Goal: Task Accomplishment & Management: Manage account settings

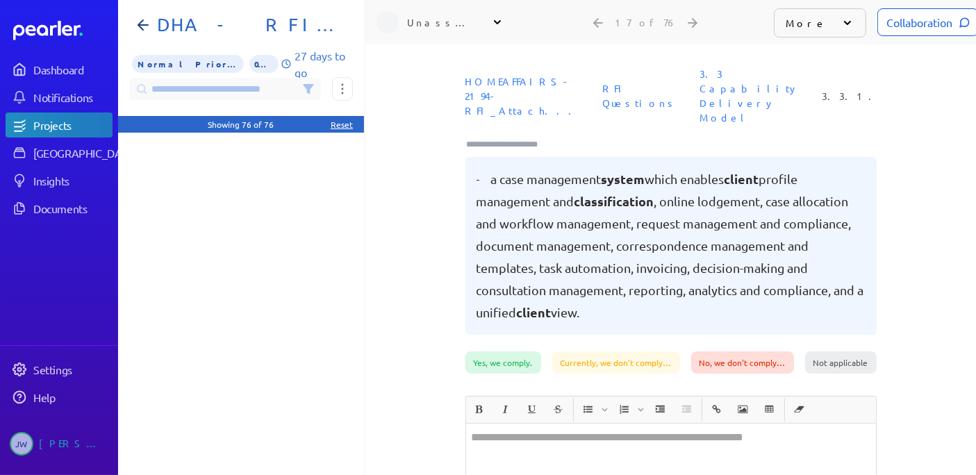
scroll to position [77, 0]
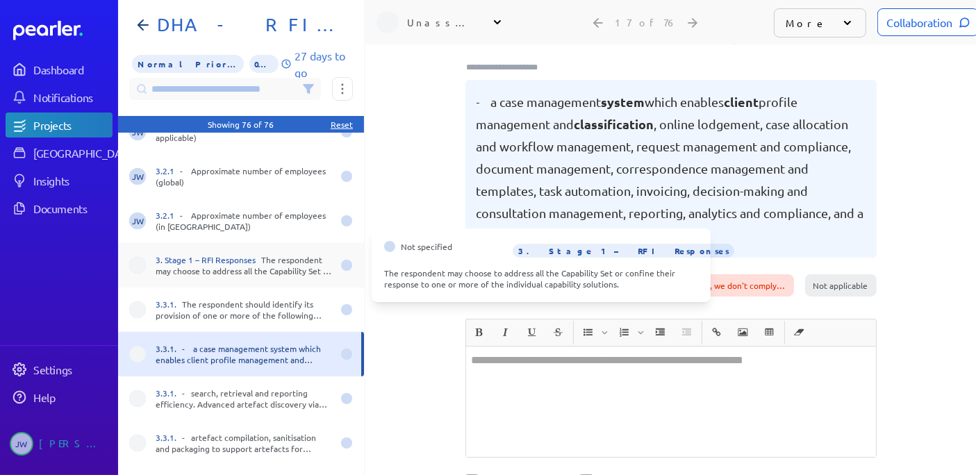
click at [147, 265] on div "3. Stage 1 – RFI Responses The respondent may choose to address all the Capabil…" at bounding box center [241, 265] width 246 height 44
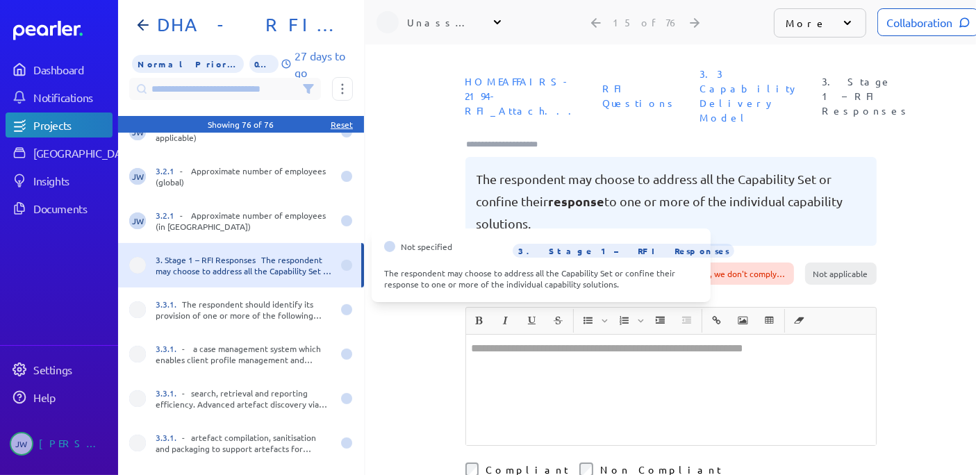
click at [140, 267] on span at bounding box center [137, 265] width 17 height 17
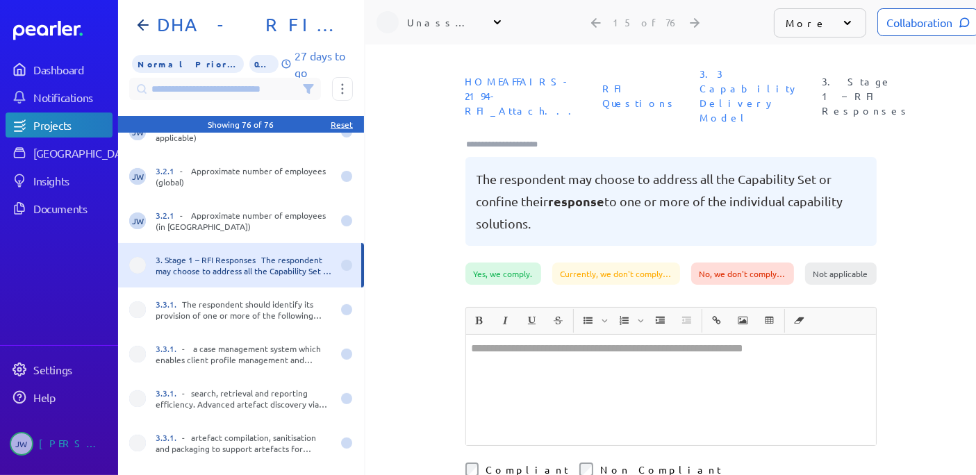
click at [494, 22] on icon at bounding box center [497, 22] width 14 height 14
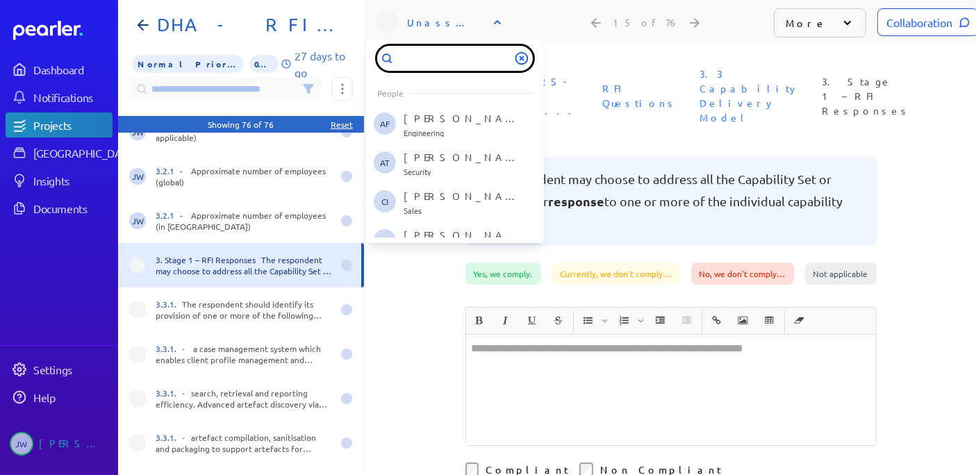
click at [431, 63] on input "text" at bounding box center [455, 58] width 156 height 25
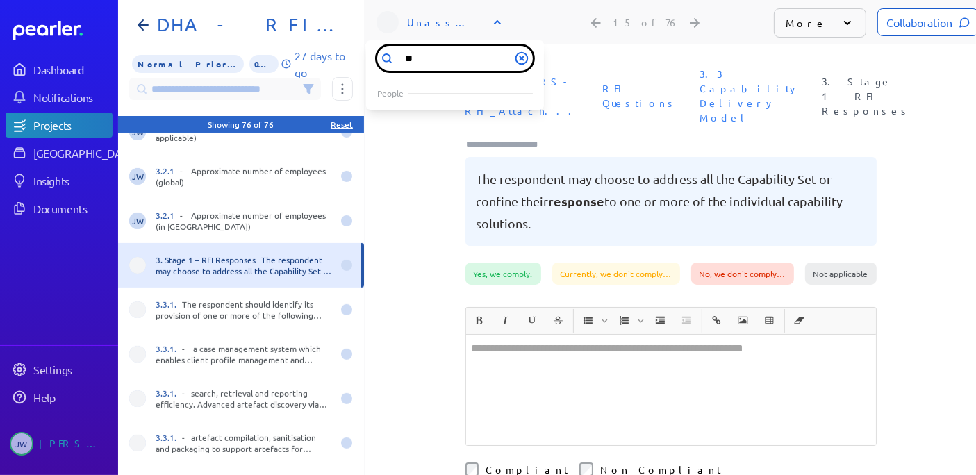
type input "*"
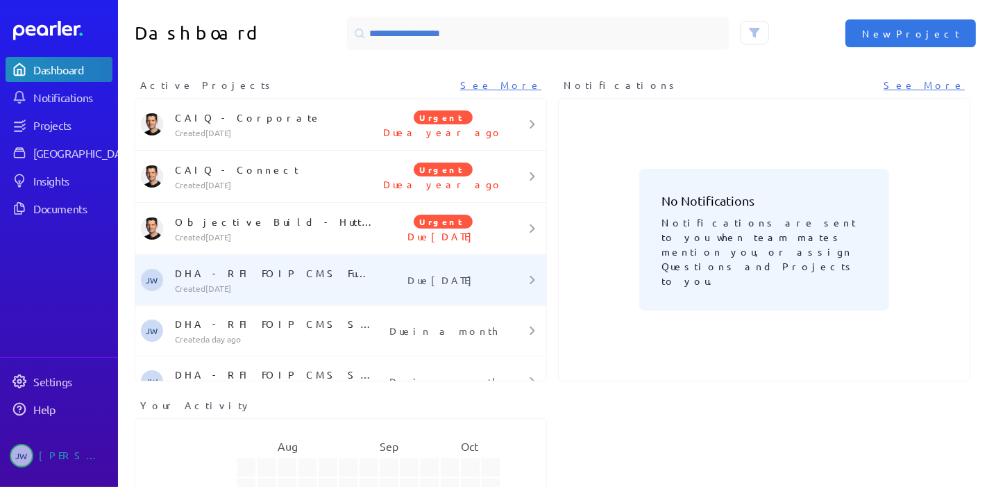
scroll to position [24, 0]
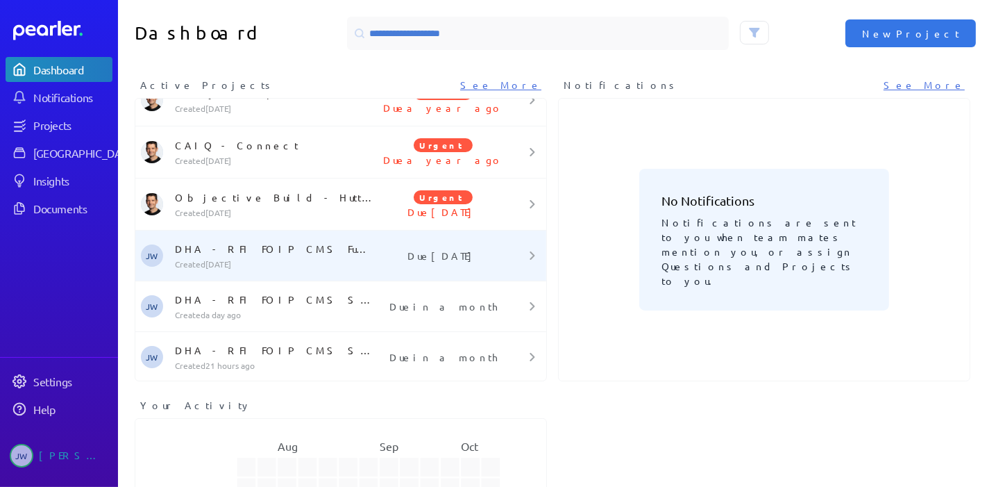
click at [269, 249] on p "DHA - RFI FOIP CMS Functional Requirements" at bounding box center [275, 249] width 200 height 14
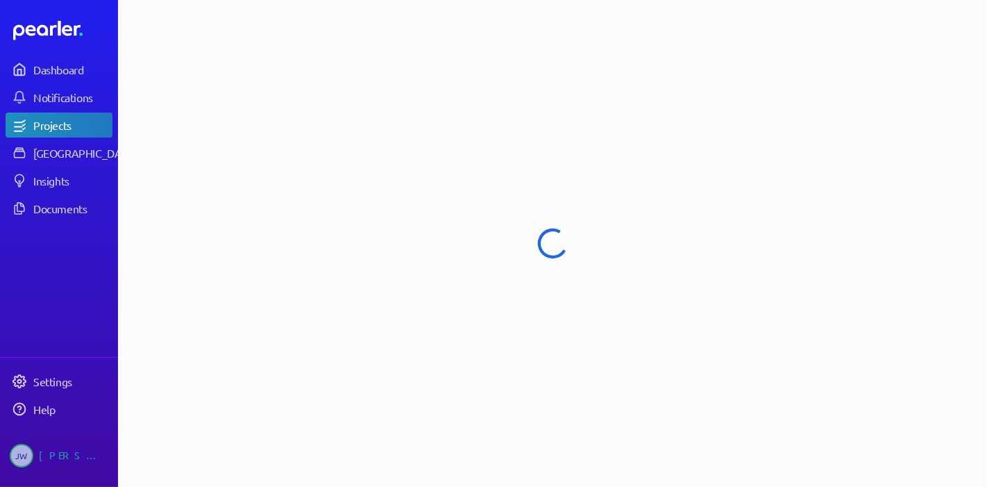
select select "**********"
select select "******"
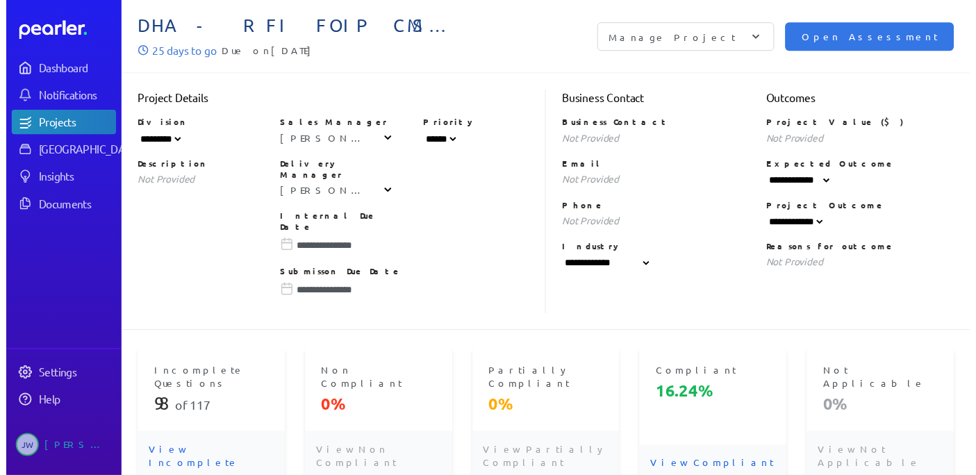
scroll to position [154, 0]
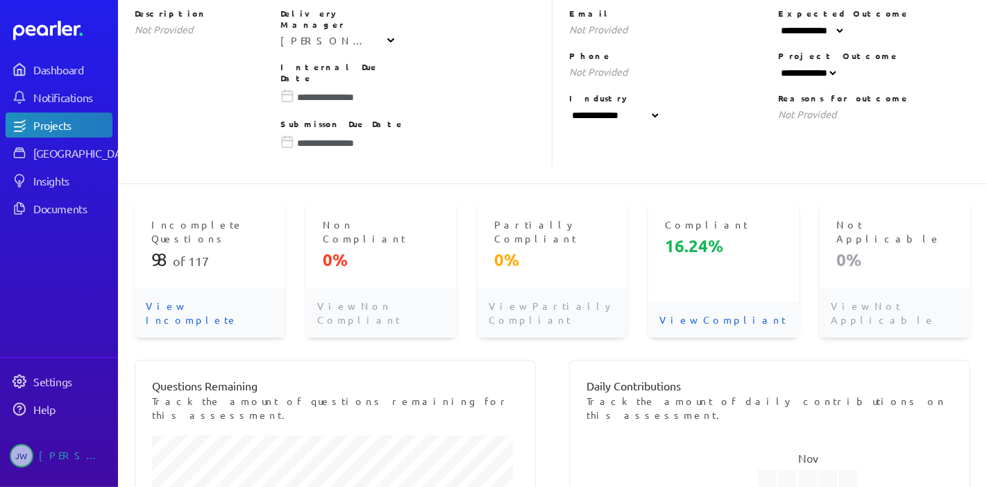
click at [199, 287] on p "View Incomplete" at bounding box center [210, 312] width 151 height 50
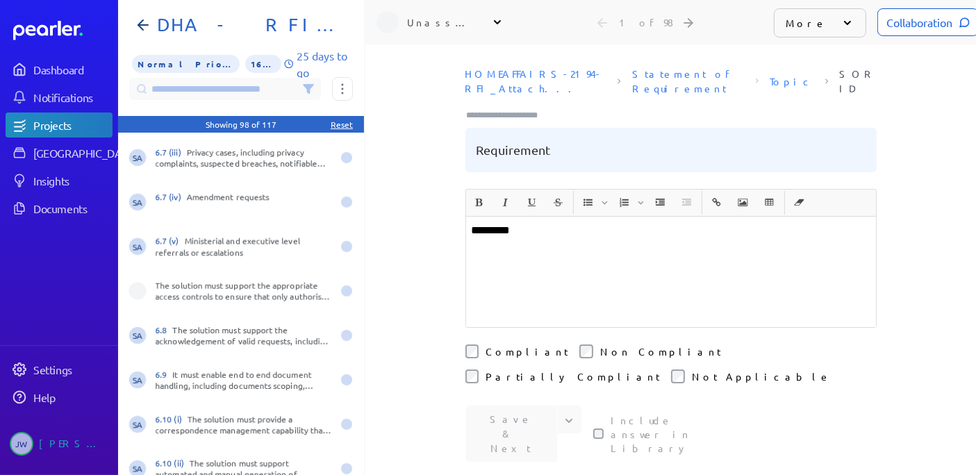
scroll to position [231, 0]
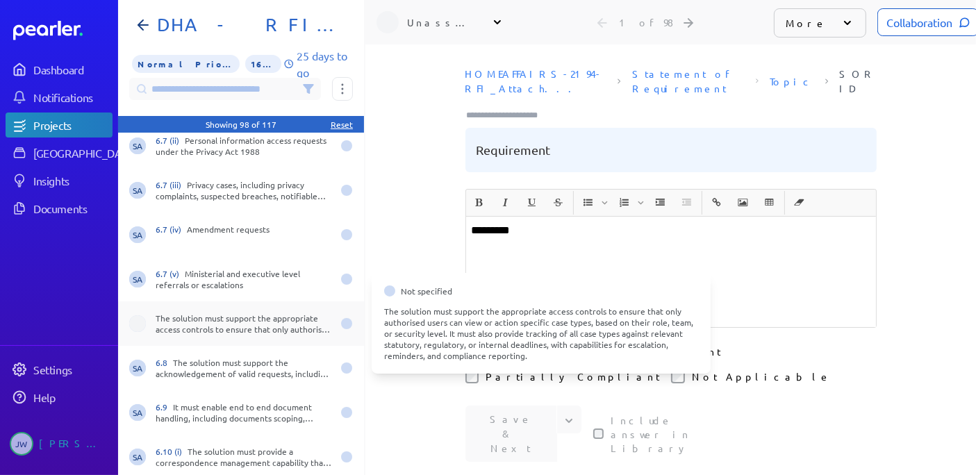
click at [212, 324] on div "The solution must support the appropriate access controls to ensure that only a…" at bounding box center [244, 323] width 176 height 22
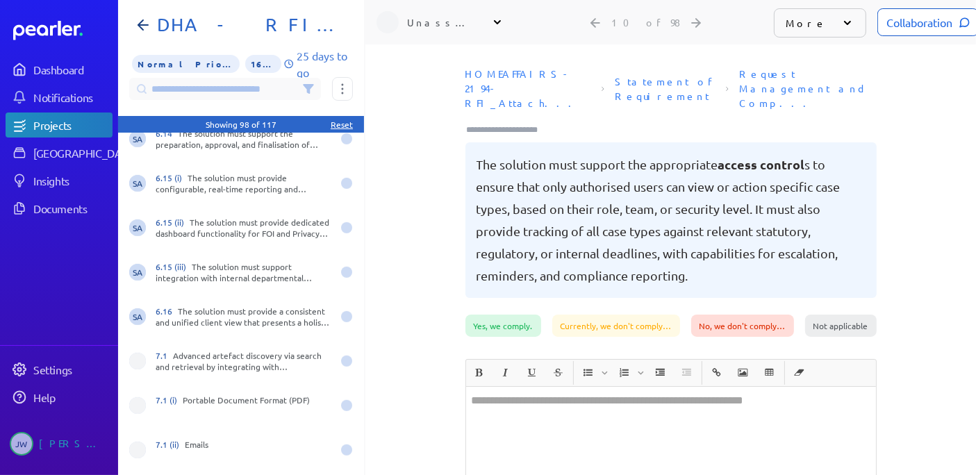
scroll to position [848, 0]
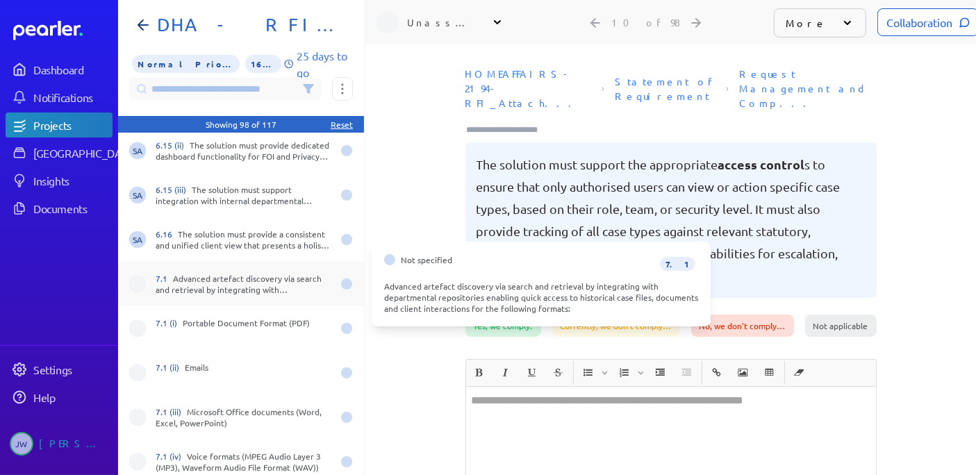
click at [222, 277] on div "7.1 Advanced artefact discovery via search and retrieval by integrating with de…" at bounding box center [244, 284] width 176 height 22
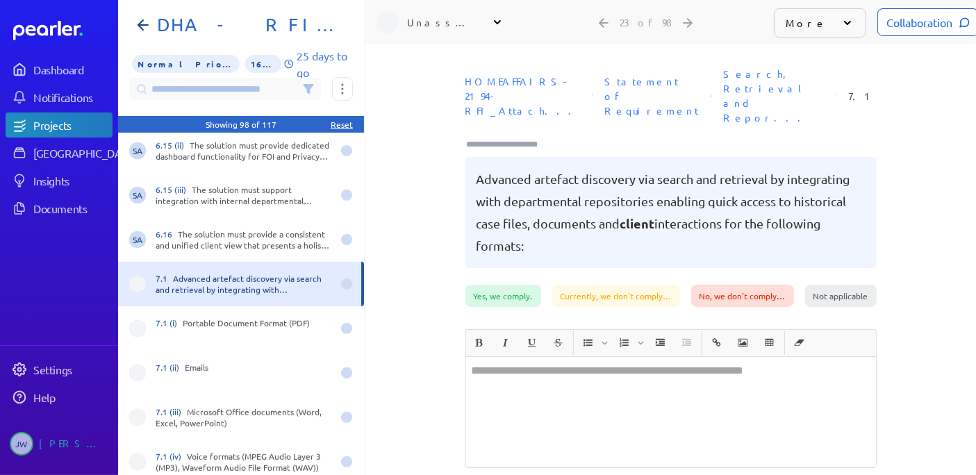
click at [139, 284] on span at bounding box center [137, 284] width 17 height 17
click at [428, 24] on div "Unassigned" at bounding box center [441, 22] width 69 height 14
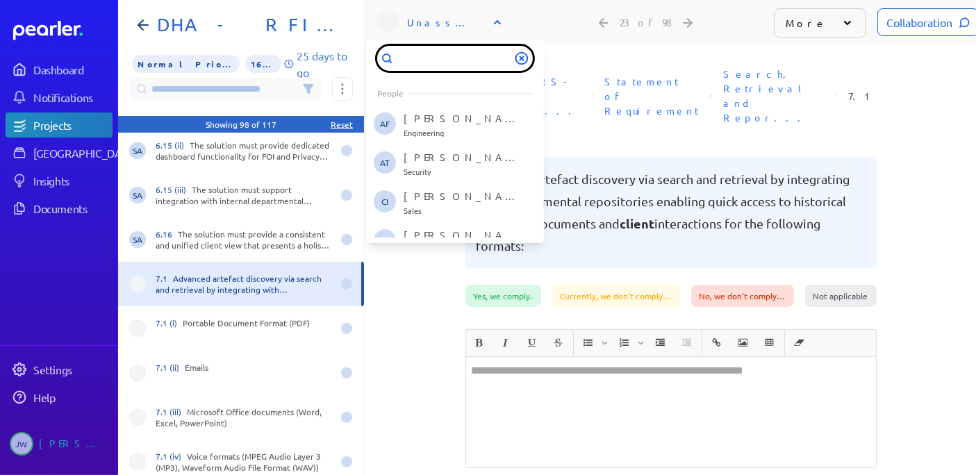
click at [406, 62] on input "text" at bounding box center [455, 58] width 156 height 25
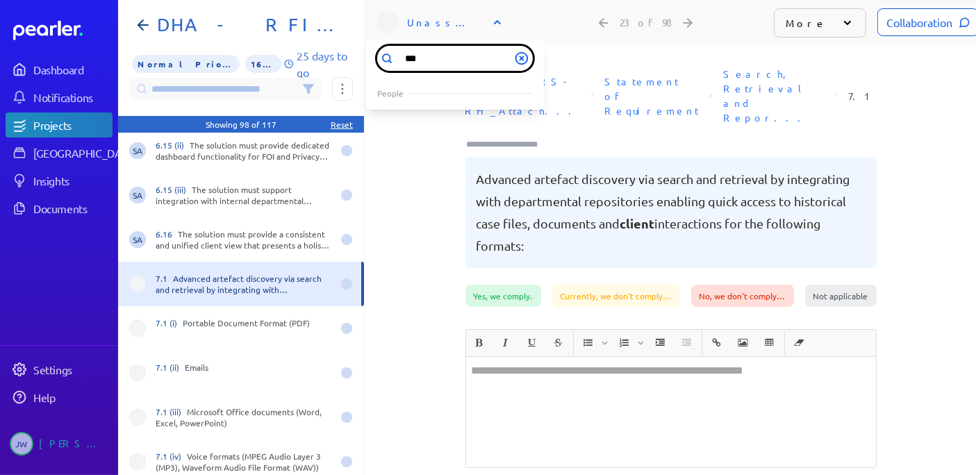
type input "**"
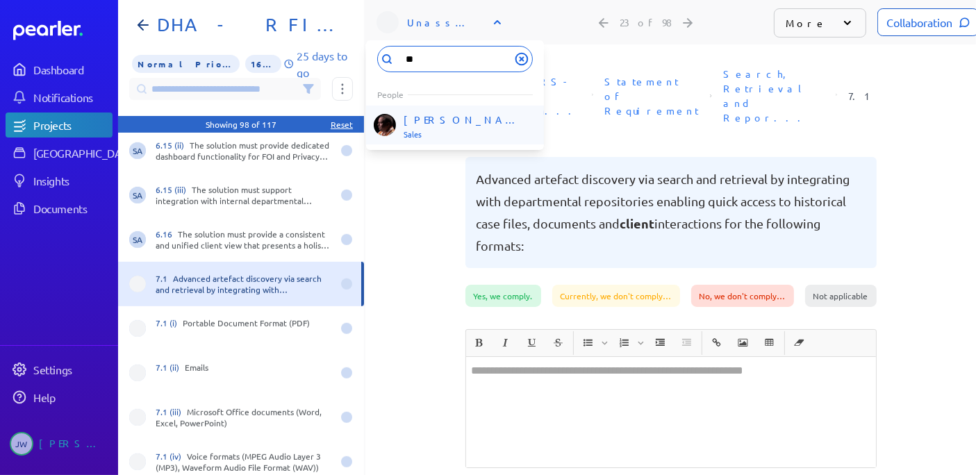
click at [414, 118] on p "Ryan Baird" at bounding box center [460, 119] width 115 height 14
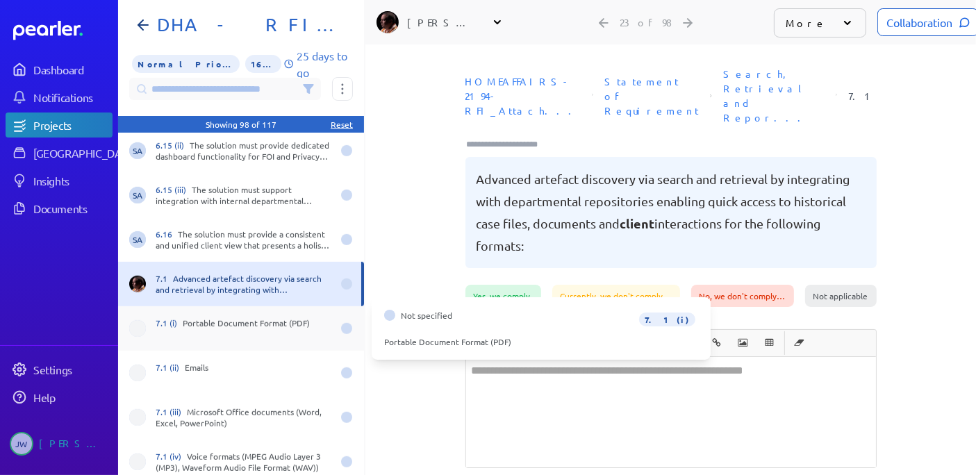
click at [137, 325] on span at bounding box center [137, 328] width 17 height 17
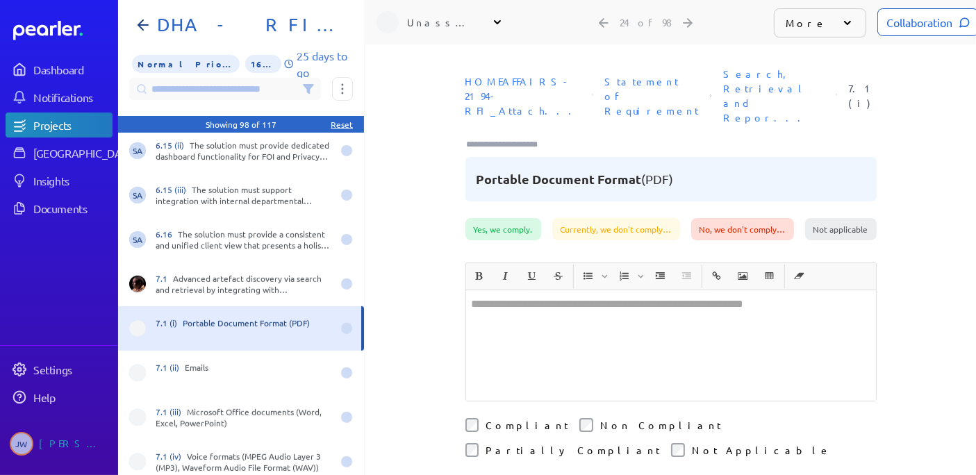
click at [428, 24] on div "Unassigned" at bounding box center [441, 22] width 69 height 14
click at [495, 22] on icon at bounding box center [497, 22] width 14 height 14
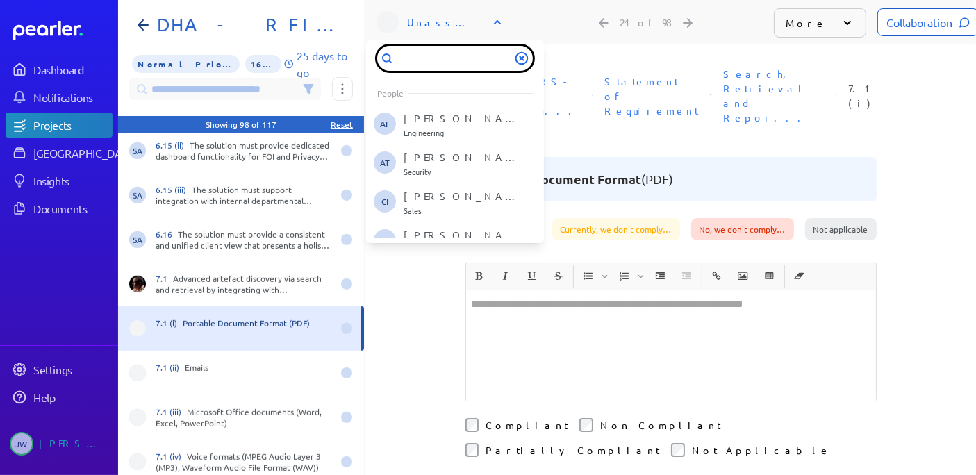
click at [410, 65] on input "text" at bounding box center [455, 58] width 156 height 25
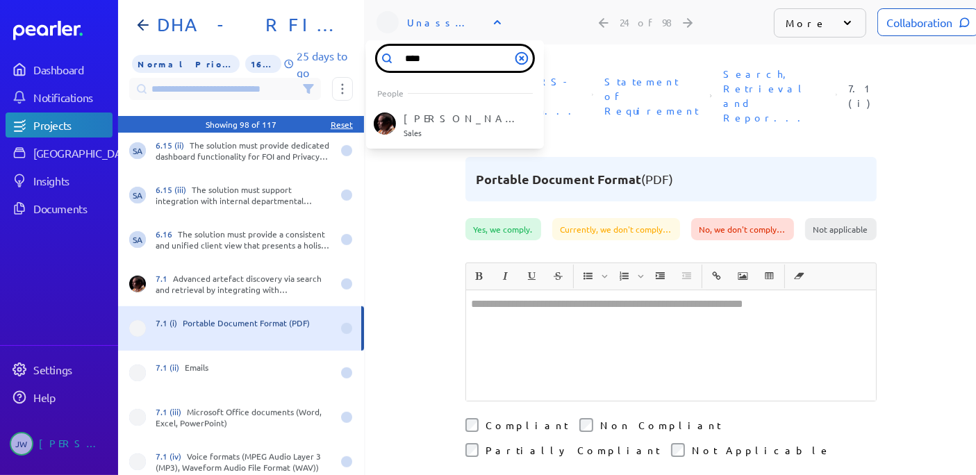
type input "****"
click at [307, 90] on icon at bounding box center [307, 89] width 9 height 8
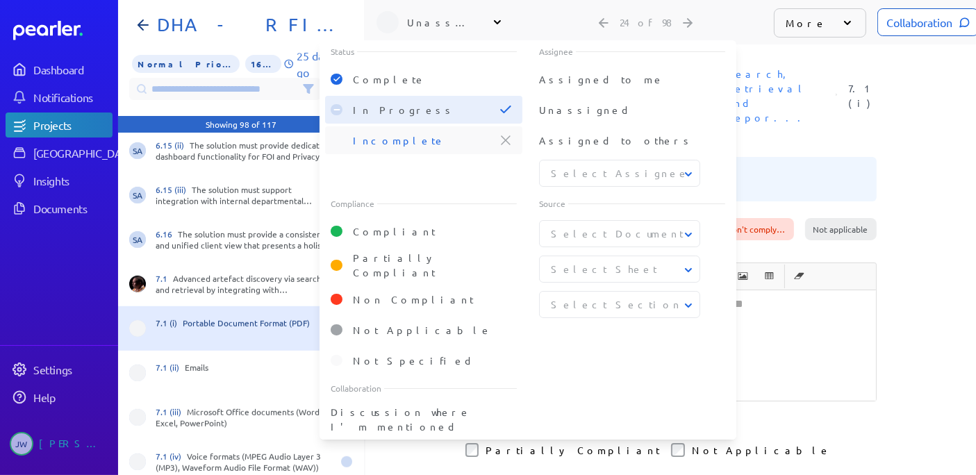
click at [349, 142] on li "Incomplete" at bounding box center [423, 140] width 197 height 28
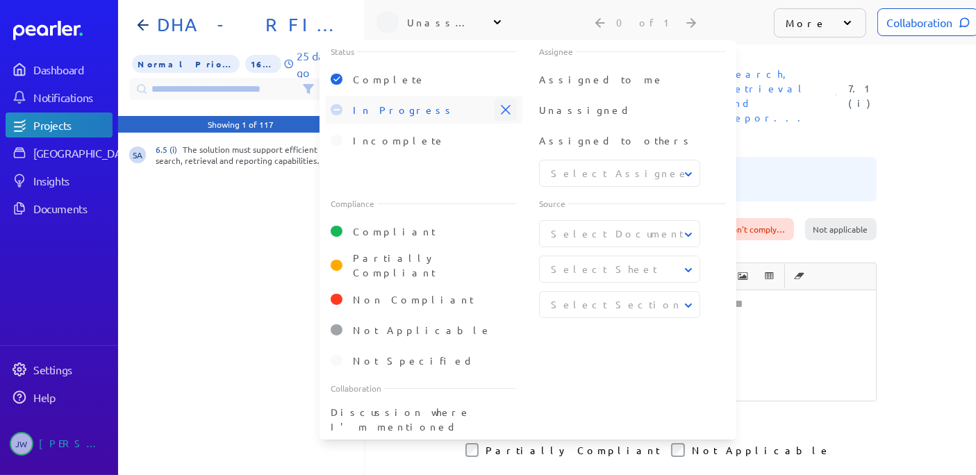
click at [508, 112] on icon at bounding box center [506, 109] width 10 height 9
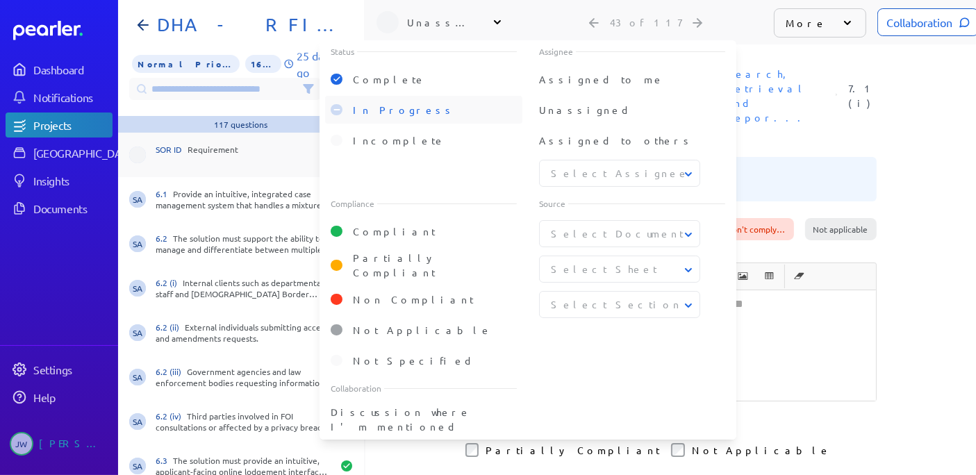
click at [306, 167] on div "SOR ID Requirement" at bounding box center [241, 155] width 246 height 44
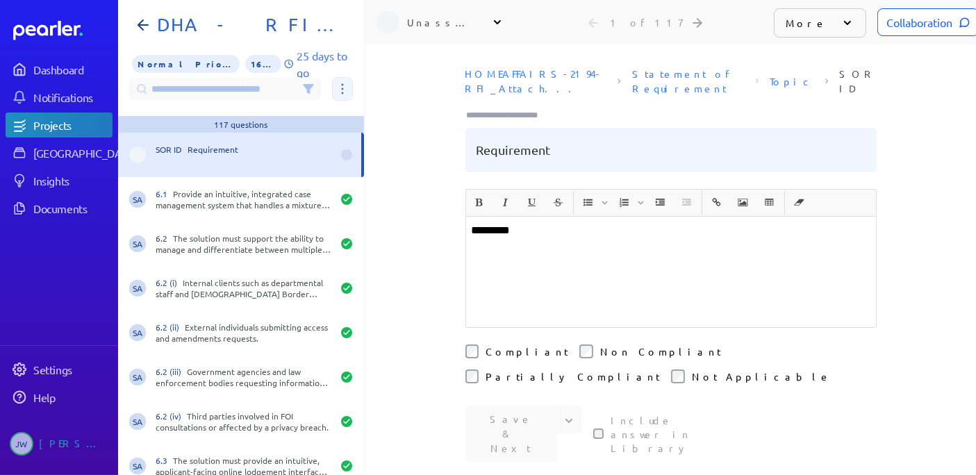
click at [347, 86] on button at bounding box center [342, 89] width 21 height 24
click at [251, 81] on input at bounding box center [225, 89] width 192 height 22
click at [311, 90] on icon at bounding box center [308, 88] width 11 height 11
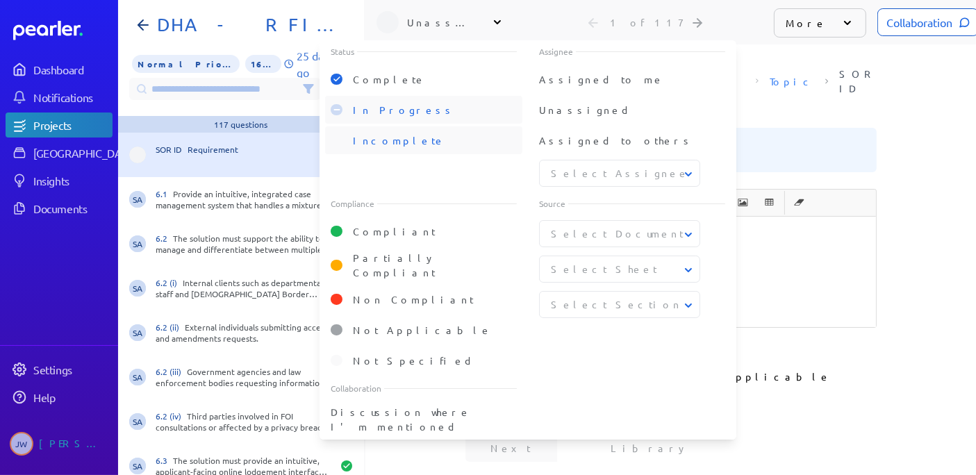
click at [340, 141] on div at bounding box center [337, 140] width 12 height 11
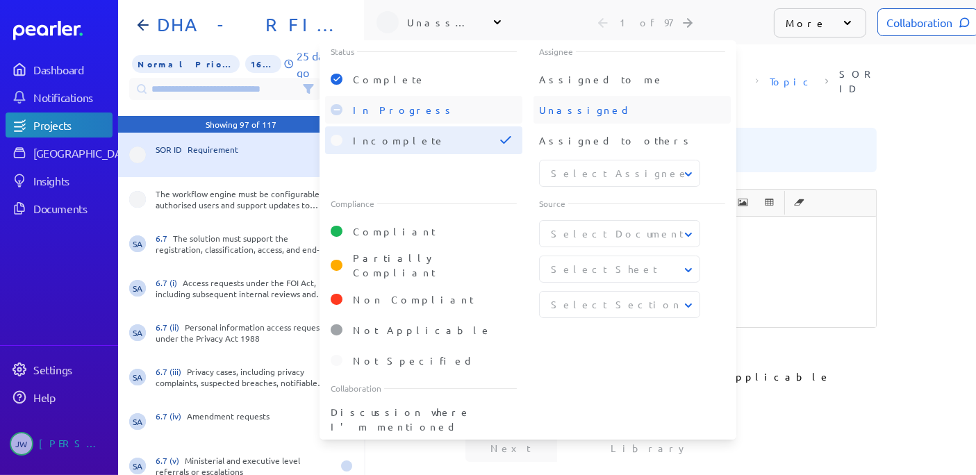
click at [569, 112] on span "Unassigned" at bounding box center [585, 109] width 92 height 12
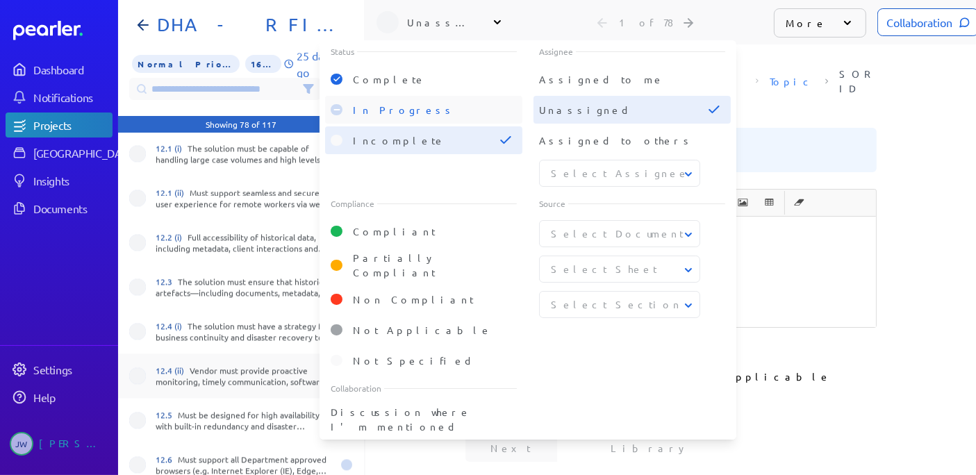
scroll to position [12, 0]
click at [685, 167] on icon at bounding box center [688, 174] width 14 height 14
click at [586, 203] on span "Ryan Baird" at bounding box center [619, 210] width 137 height 15
click at [693, 299] on icon at bounding box center [688, 306] width 14 height 14
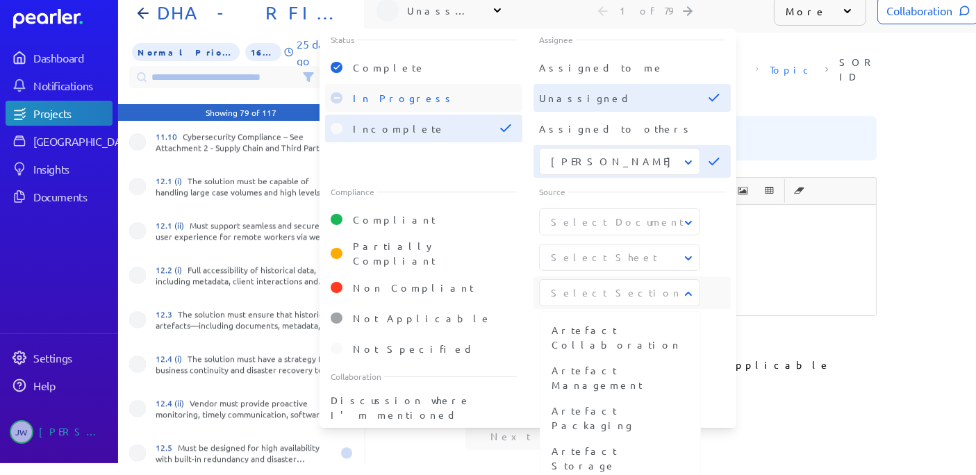
click at [693, 293] on icon at bounding box center [688, 294] width 14 height 14
click at [500, 276] on div "Non Compliant" at bounding box center [435, 287] width 164 height 22
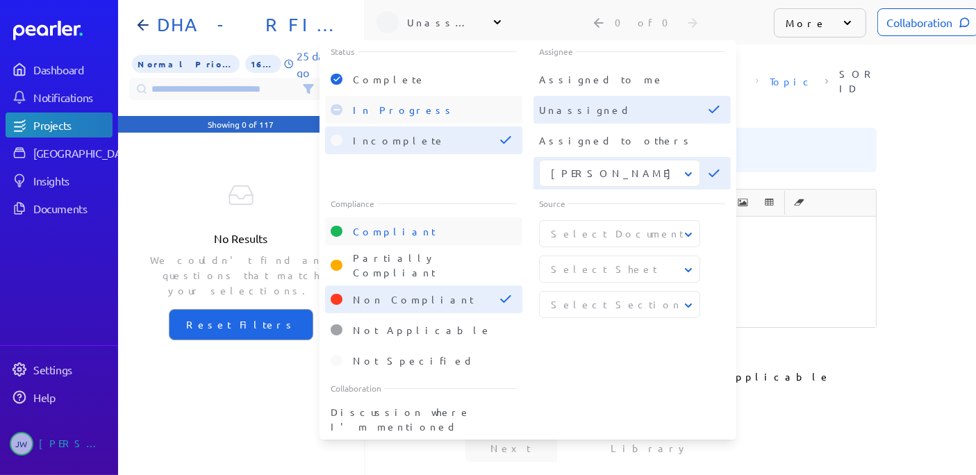
click at [492, 220] on div "Compliant" at bounding box center [435, 231] width 164 height 22
click at [915, 101] on div "HOMEAFFAIRS-2194-RFI_Attach... Statement of Requirement Topic SOR ID Requirement" at bounding box center [670, 125] width 610 height 128
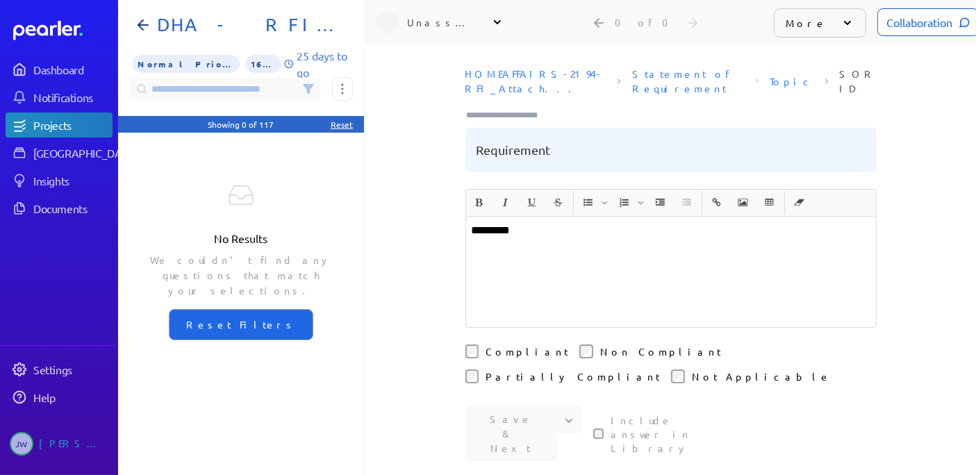
click at [228, 119] on div "Showing 0 of 117" at bounding box center [241, 124] width 66 height 11
click at [348, 119] on div "Reset" at bounding box center [342, 124] width 22 height 11
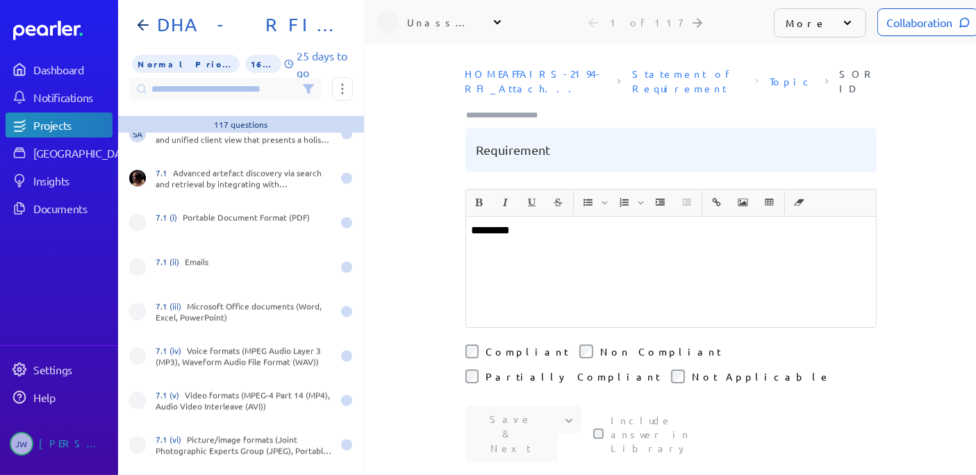
scroll to position [1774, 0]
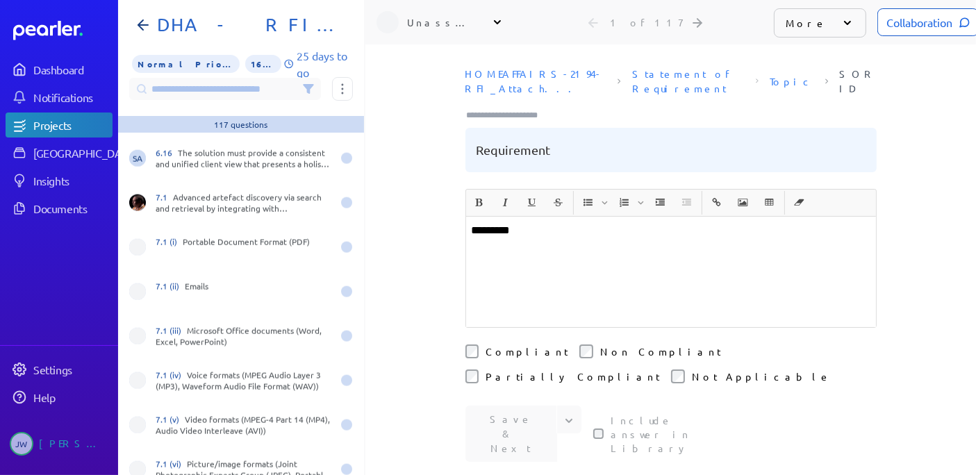
click at [312, 83] on icon at bounding box center [308, 88] width 11 height 11
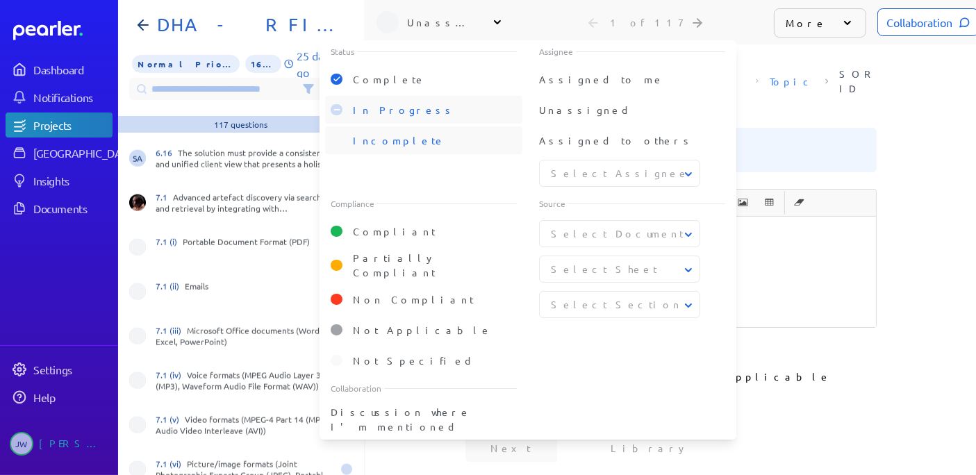
scroll to position [12, 0]
click at [589, 103] on span "Unassigned" at bounding box center [585, 109] width 92 height 12
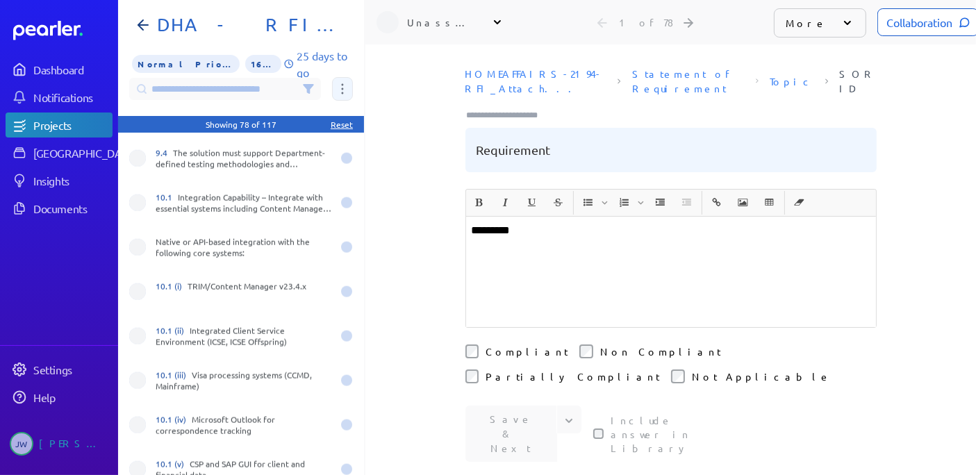
click at [343, 84] on icon at bounding box center [343, 89] width 2 height 10
click at [393, 61] on div "HOMEAFFAIRS-2194-RFI_Attach... Statement of Requirement Topic SOR ID Requirement" at bounding box center [670, 125] width 610 height 128
click at [496, 20] on icon at bounding box center [497, 22] width 7 height 4
click at [564, 44] on div "**********" at bounding box center [670, 259] width 610 height 430
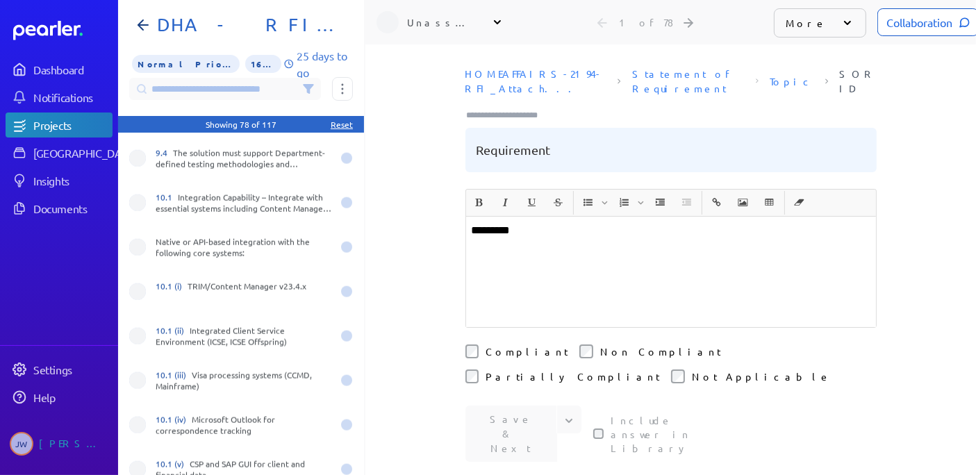
click at [840, 19] on icon at bounding box center [847, 23] width 14 height 14
click at [840, 17] on icon at bounding box center [847, 23] width 14 height 14
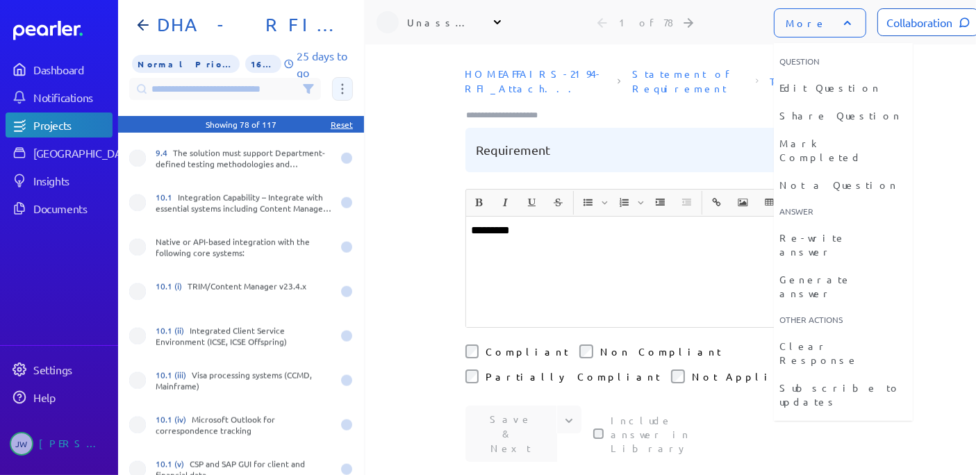
click at [346, 85] on button at bounding box center [342, 89] width 21 height 24
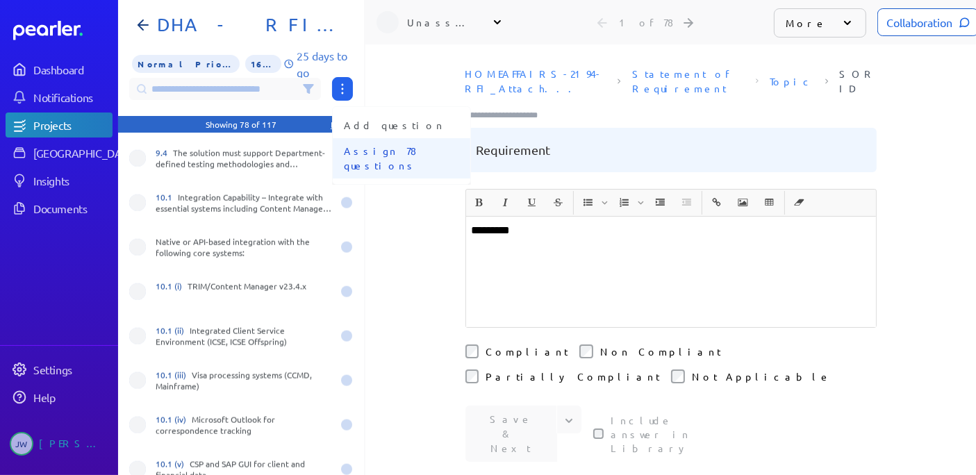
click at [365, 150] on span "Assign 78 questions" at bounding box center [401, 158] width 115 height 29
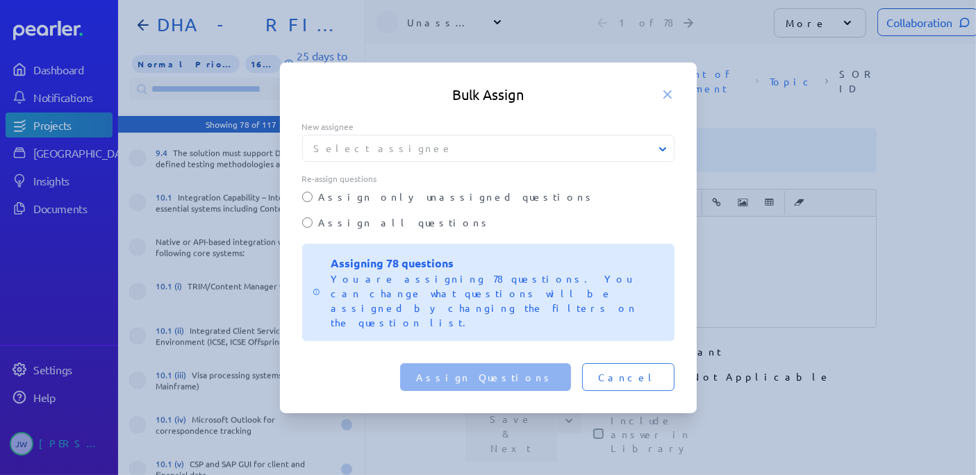
click at [393, 156] on button "Select assignee" at bounding box center [489, 148] width 372 height 15
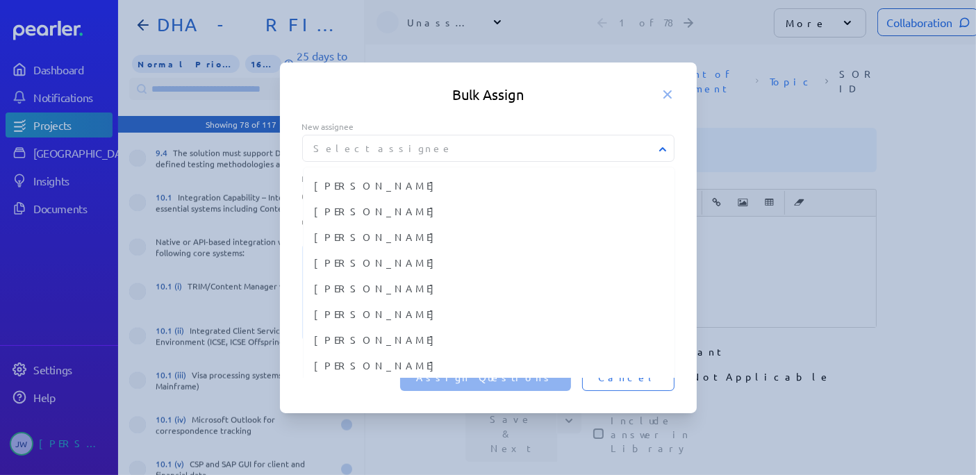
click at [393, 156] on button "Select assignee" at bounding box center [489, 148] width 372 height 15
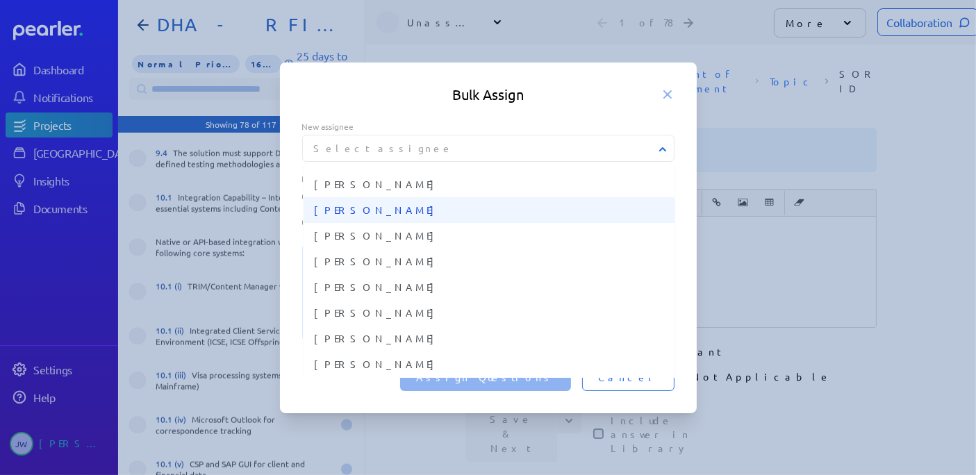
scroll to position [154, 0]
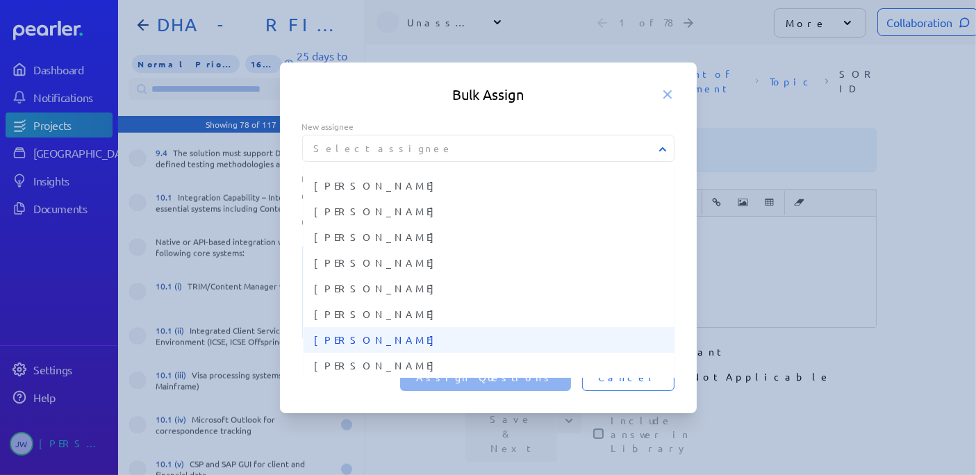
click at [343, 347] on span "Ryan Baird" at bounding box center [489, 340] width 349 height 15
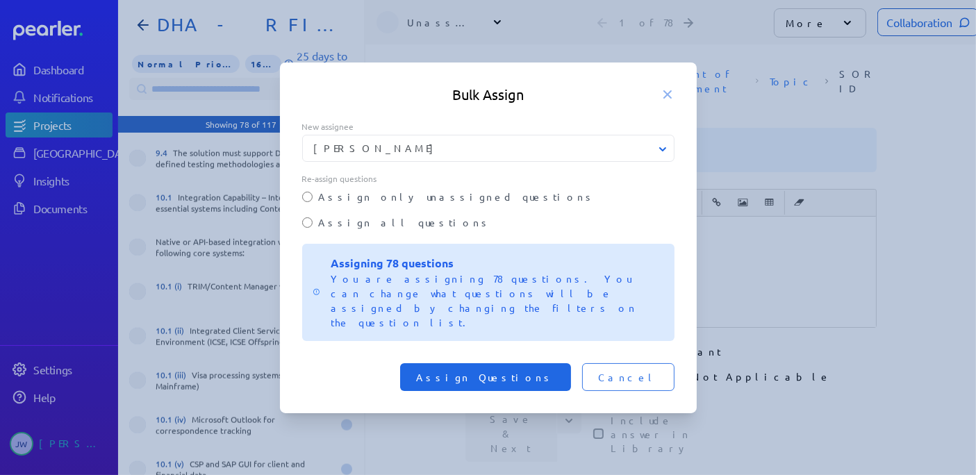
click at [545, 370] on span "Assign Questions" at bounding box center [485, 377] width 137 height 14
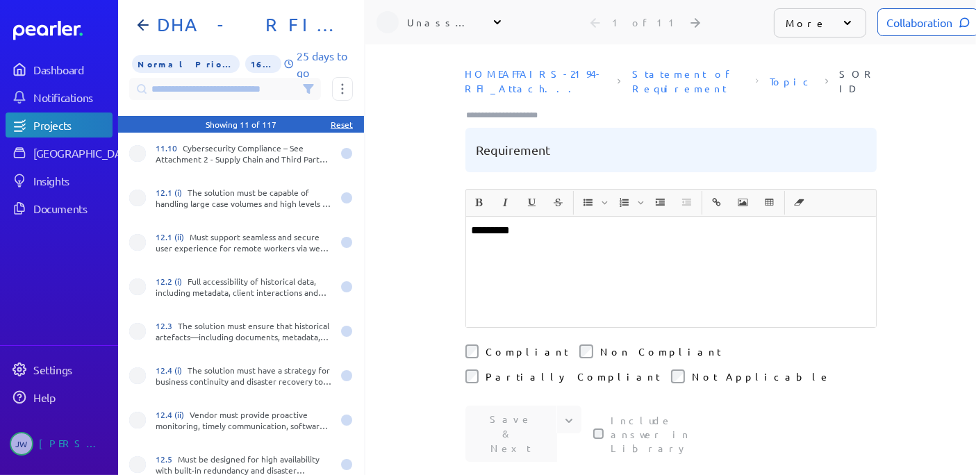
scroll to position [0, 0]
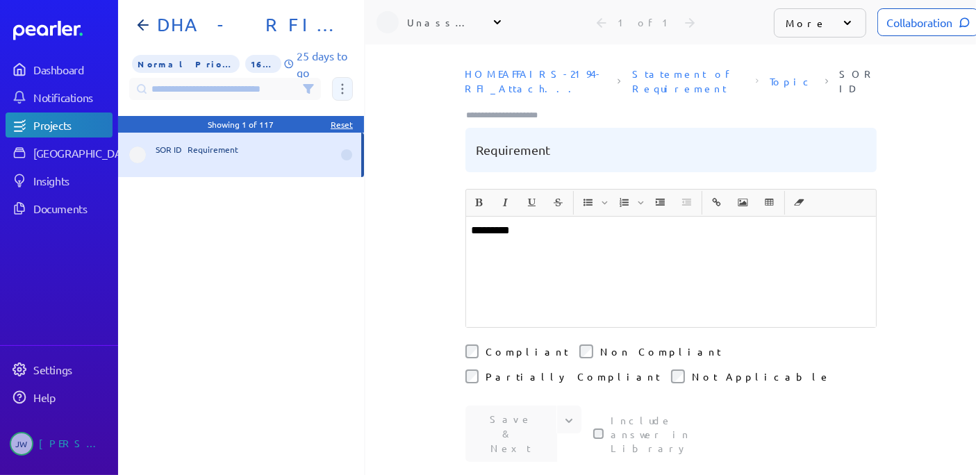
click at [341, 92] on icon at bounding box center [342, 88] width 3 height 11
click at [269, 88] on input at bounding box center [225, 89] width 192 height 22
click at [274, 264] on div "SOR ID Requirement" at bounding box center [241, 310] width 246 height 354
click at [343, 126] on div "Reset" at bounding box center [342, 124] width 22 height 11
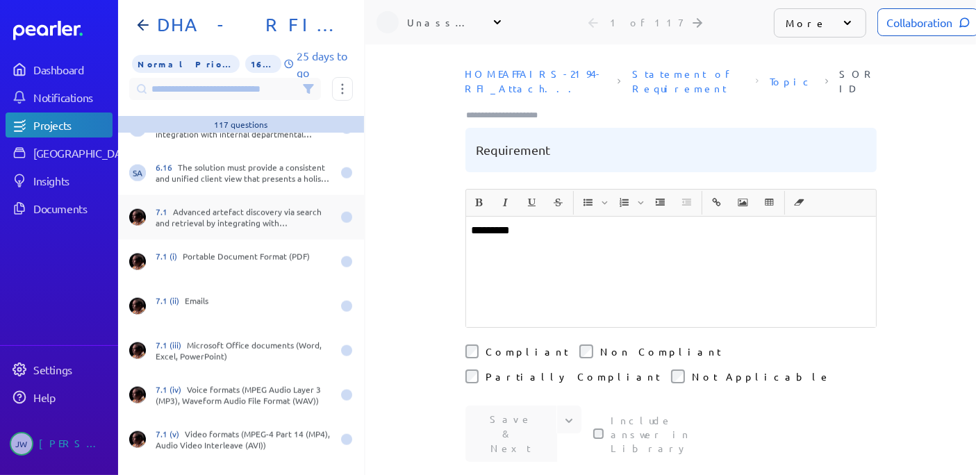
scroll to position [1774, 0]
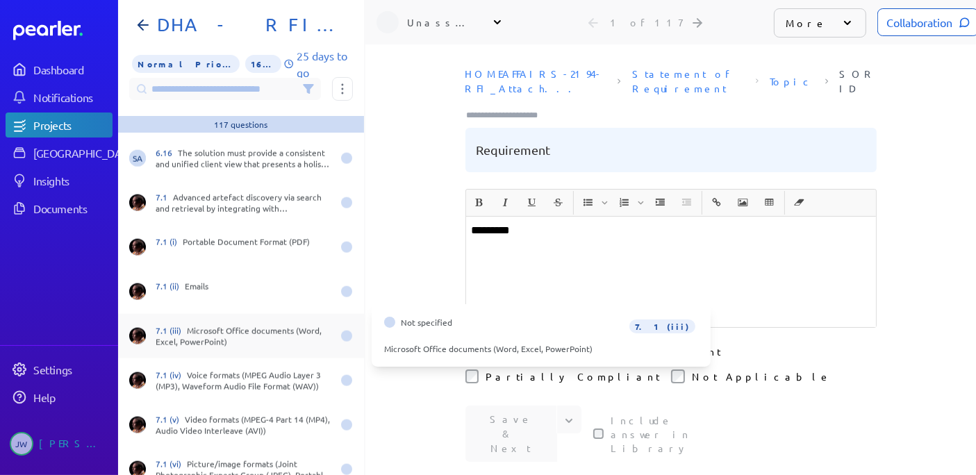
click at [141, 336] on img at bounding box center [137, 336] width 17 height 17
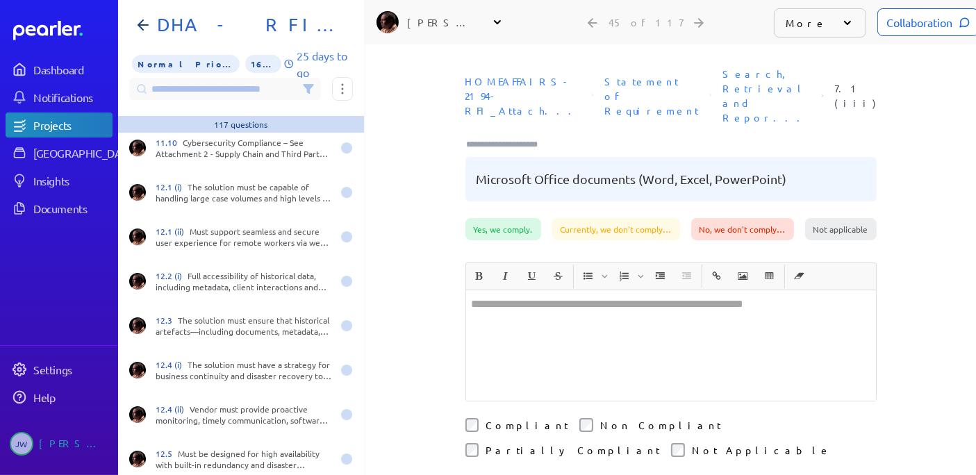
scroll to position [4845, 0]
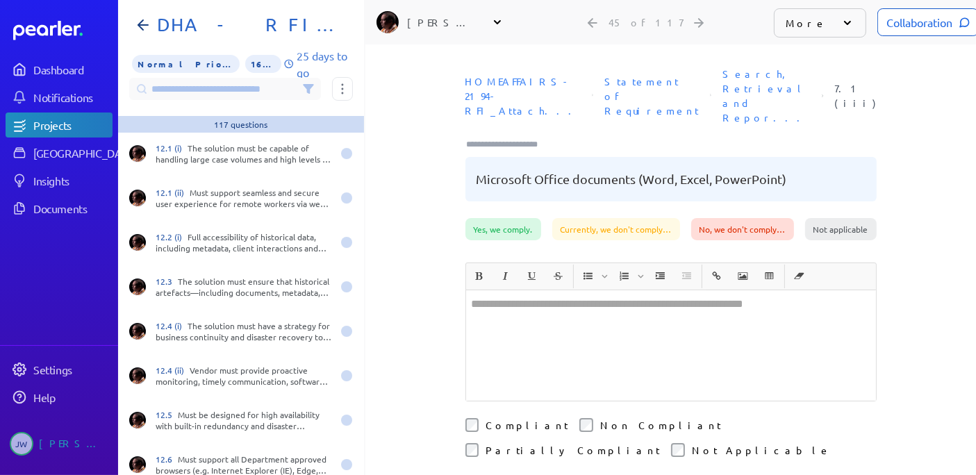
click at [47, 124] on div "Projects" at bounding box center [72, 125] width 78 height 14
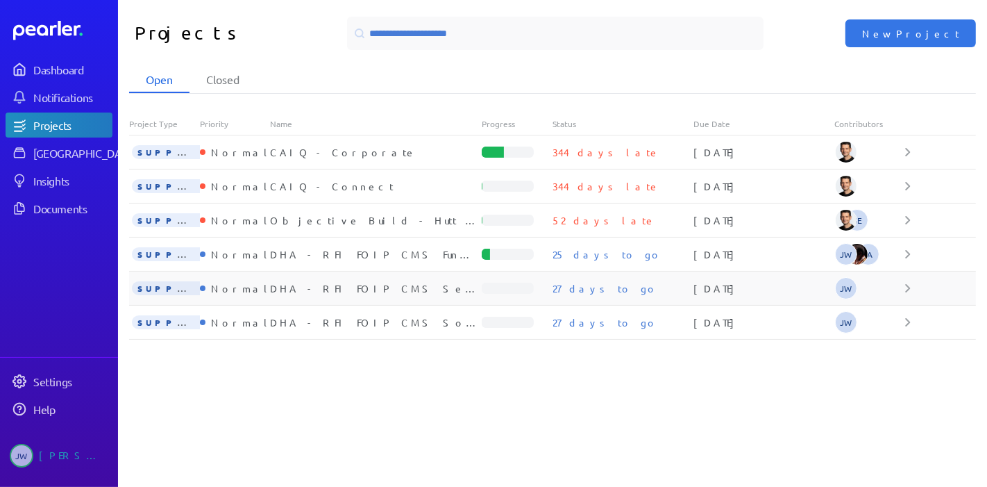
click at [367, 290] on div "DHA - RFI FOIP CMS Security Requirements" at bounding box center [376, 288] width 212 height 14
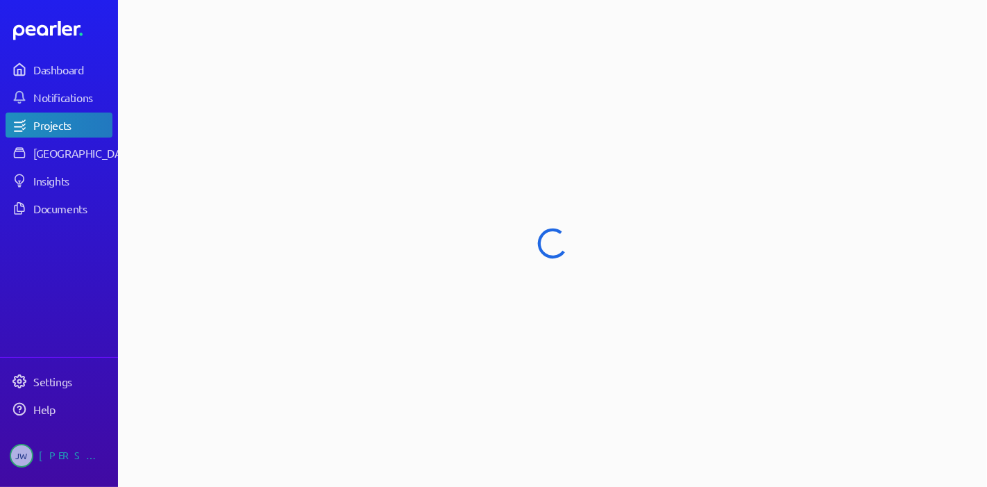
select select "**********"
select select "******"
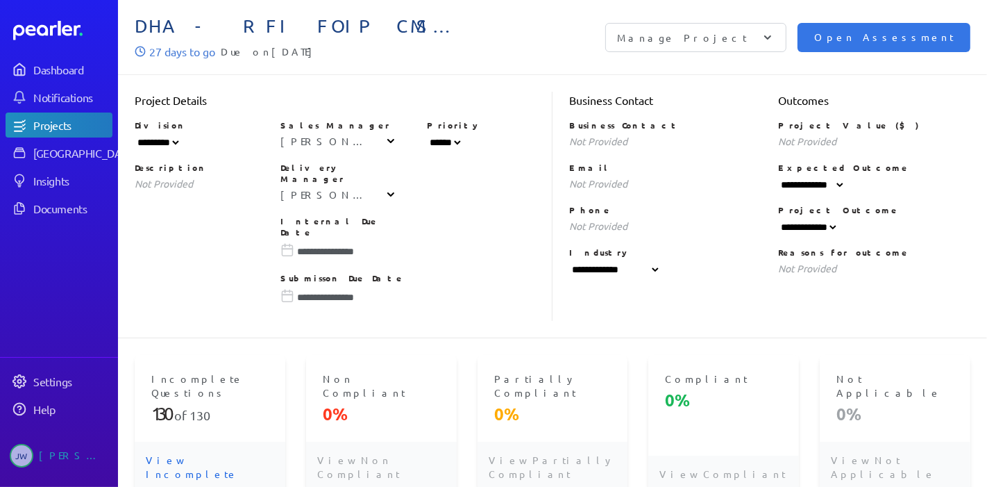
click at [194, 442] on p "View Incomplete" at bounding box center [210, 467] width 151 height 50
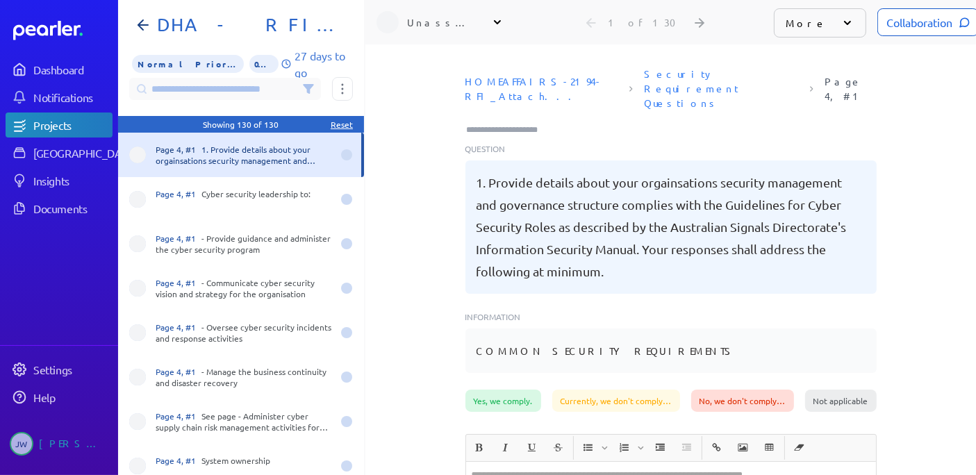
click at [496, 21] on icon at bounding box center [497, 22] width 14 height 14
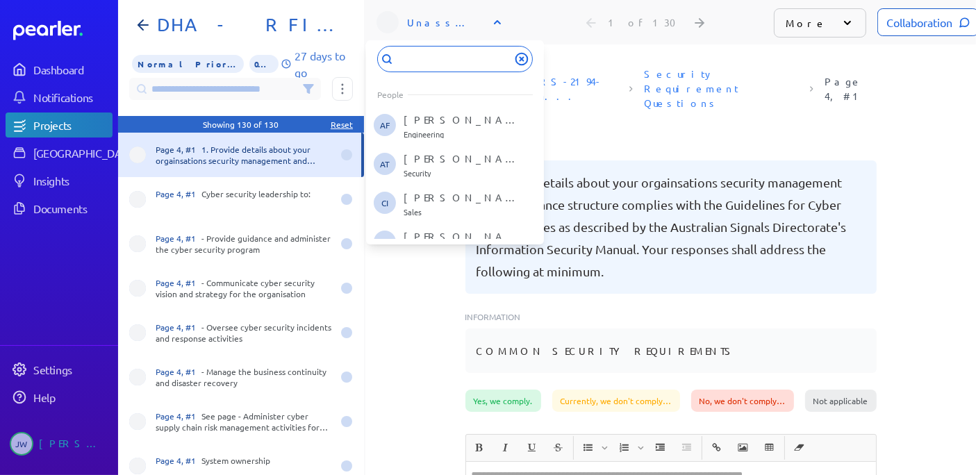
click at [497, 21] on icon at bounding box center [497, 22] width 7 height 4
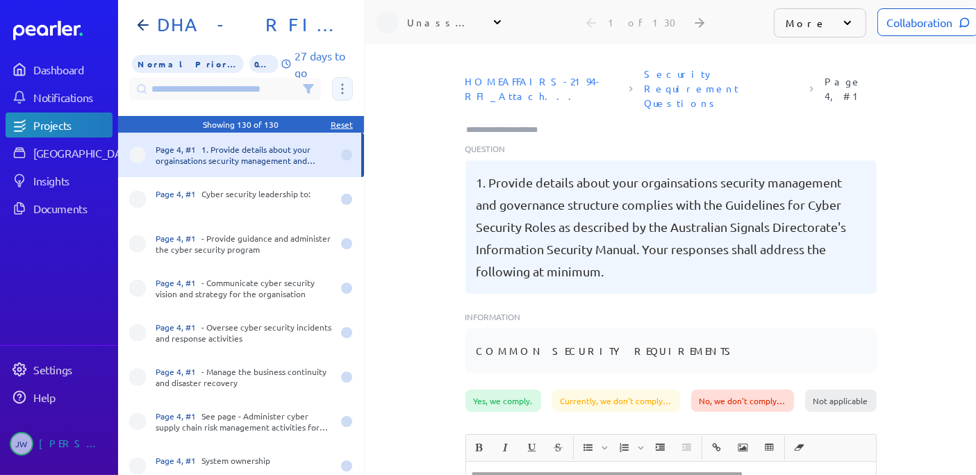
click at [337, 90] on button at bounding box center [342, 89] width 21 height 24
click at [496, 21] on icon at bounding box center [497, 22] width 14 height 14
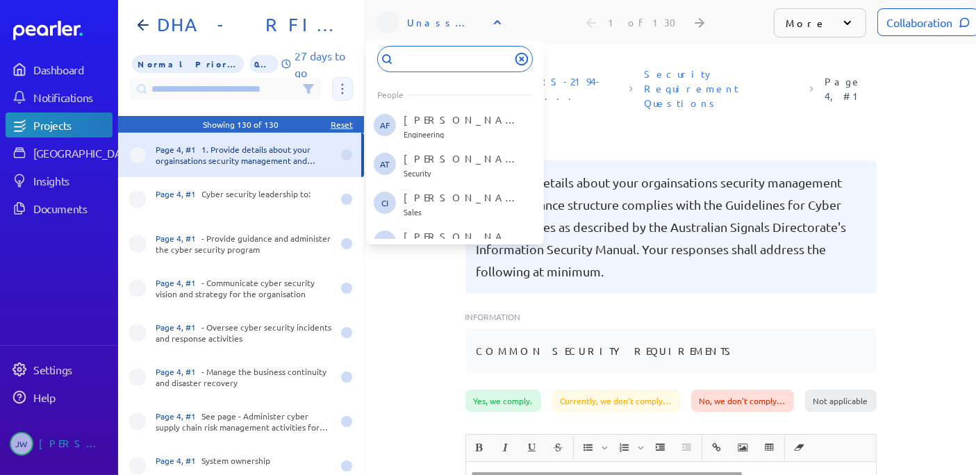
click at [344, 91] on icon at bounding box center [342, 88] width 3 height 11
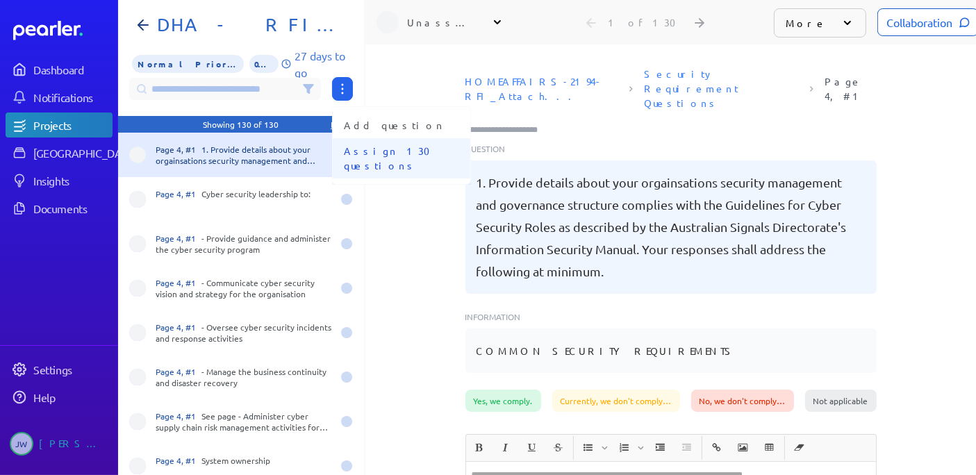
click at [374, 150] on span "Assign 130 questions" at bounding box center [401, 158] width 115 height 29
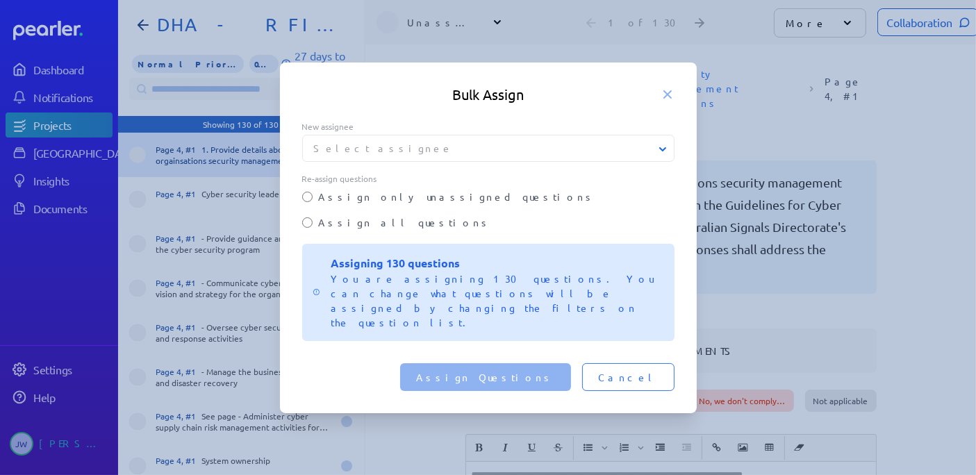
click at [330, 156] on button "Select assignee" at bounding box center [489, 148] width 372 height 15
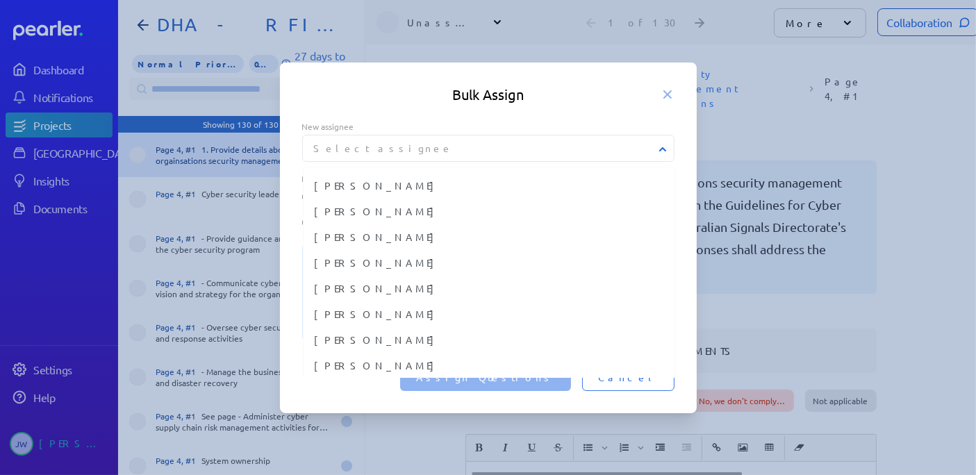
click at [329, 156] on button "Select assignee" at bounding box center [489, 148] width 372 height 15
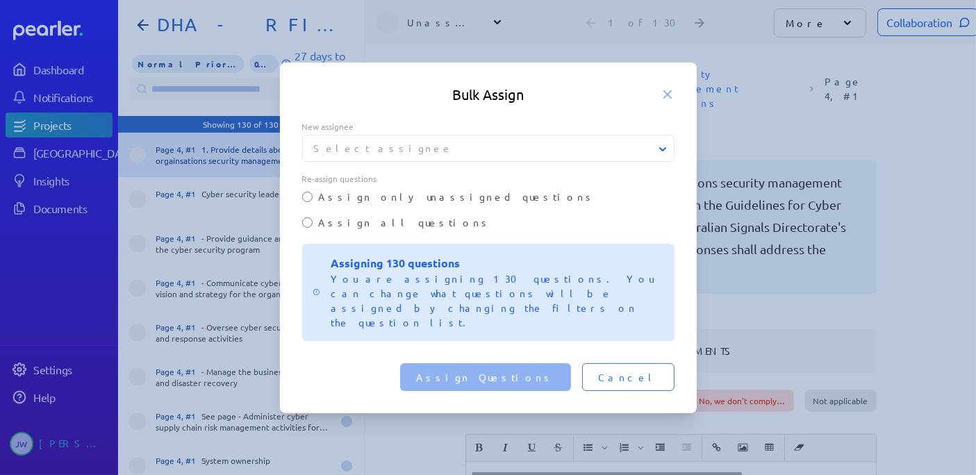
click at [329, 156] on button "Select assignee" at bounding box center [489, 148] width 372 height 15
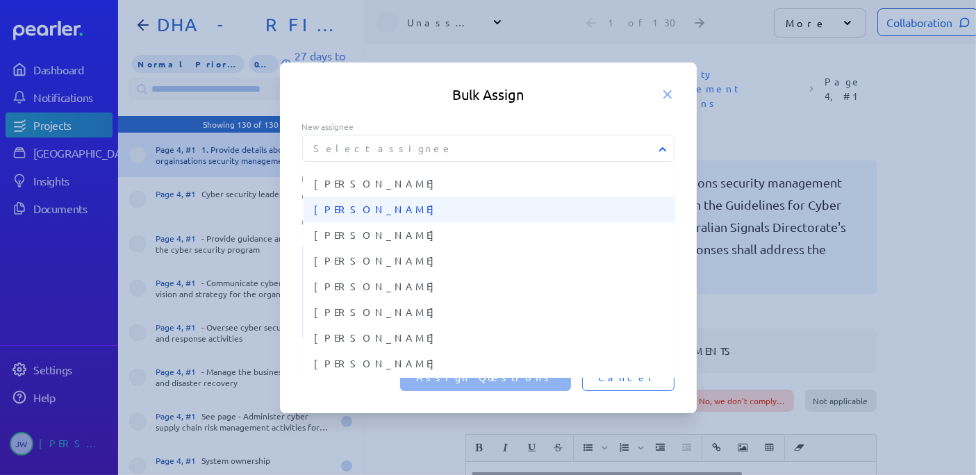
scroll to position [154, 0]
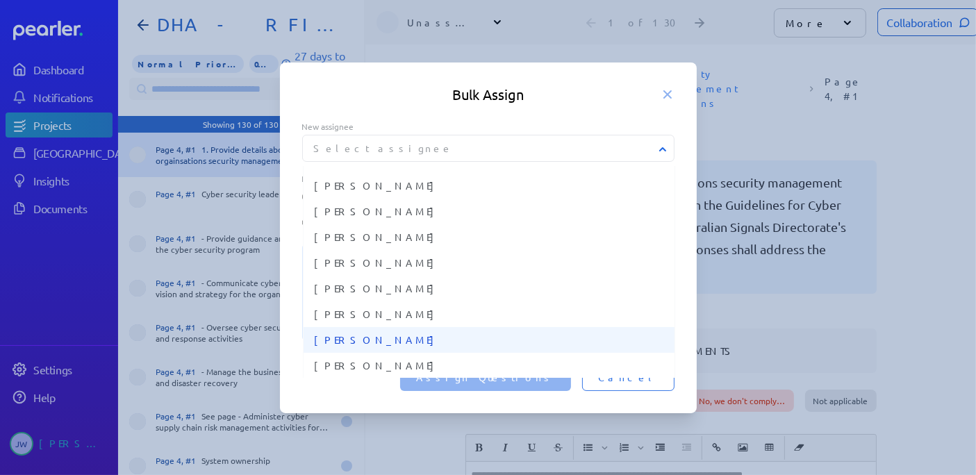
click at [333, 347] on span "Ryan Baird" at bounding box center [489, 340] width 349 height 15
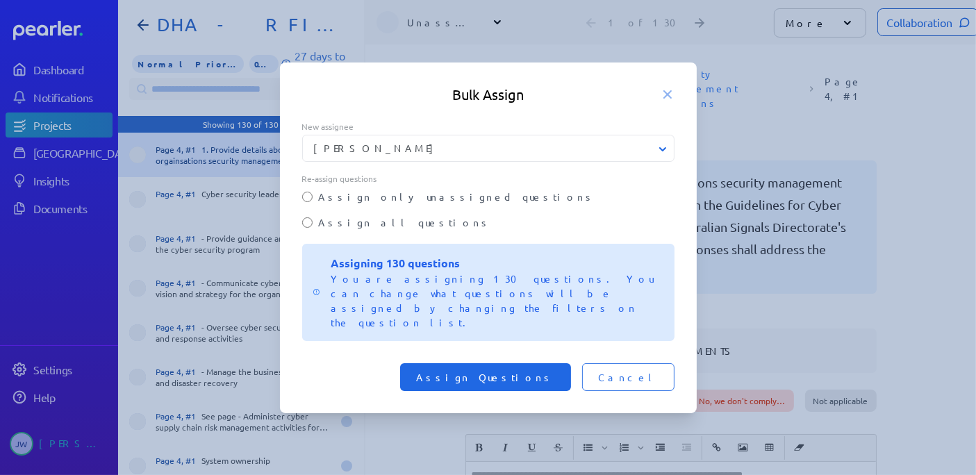
click at [554, 370] on span "Assign Questions" at bounding box center [485, 377] width 137 height 14
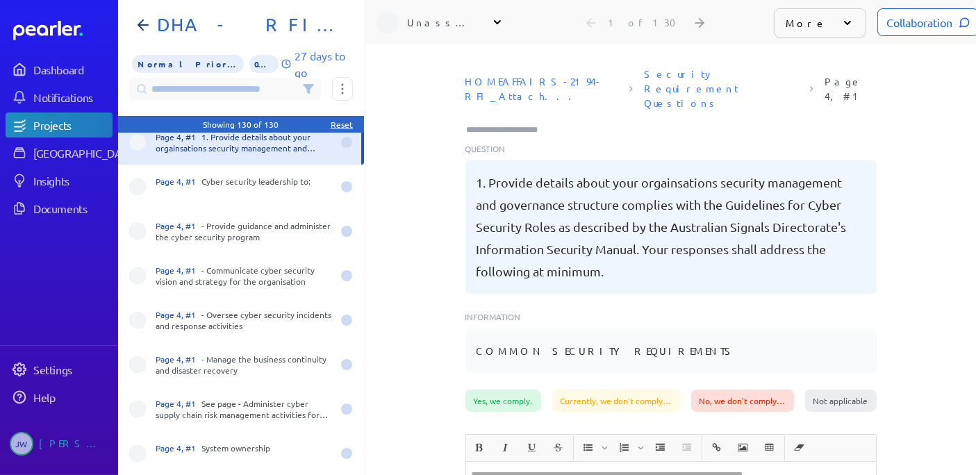
scroll to position [0, 0]
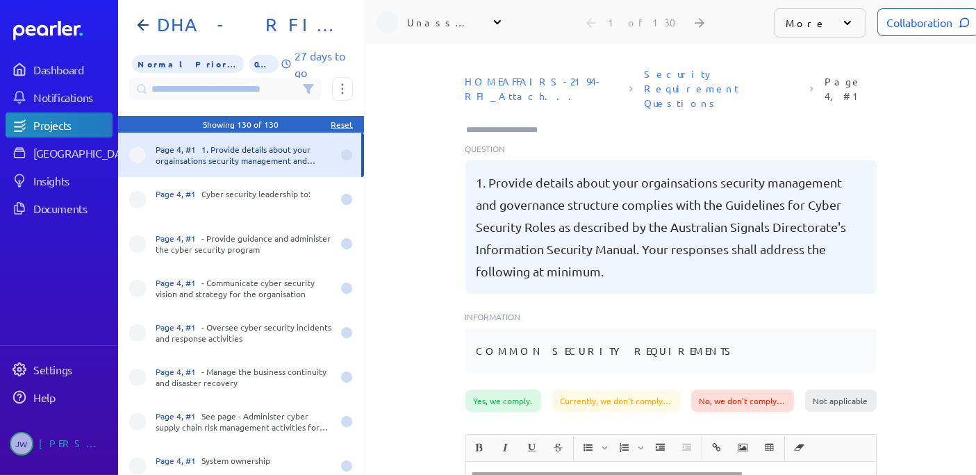
click at [342, 126] on div "Reset" at bounding box center [342, 124] width 22 height 11
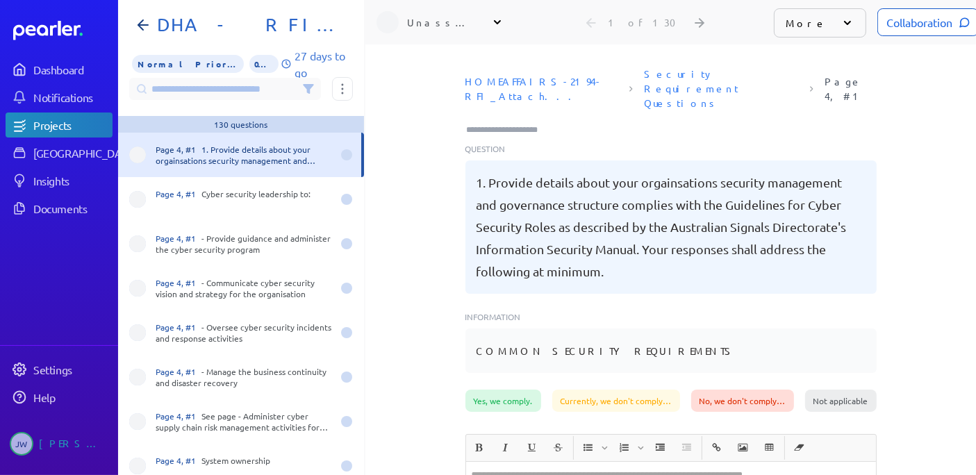
click at [246, 91] on input at bounding box center [225, 89] width 192 height 22
click at [349, 83] on button at bounding box center [342, 89] width 21 height 24
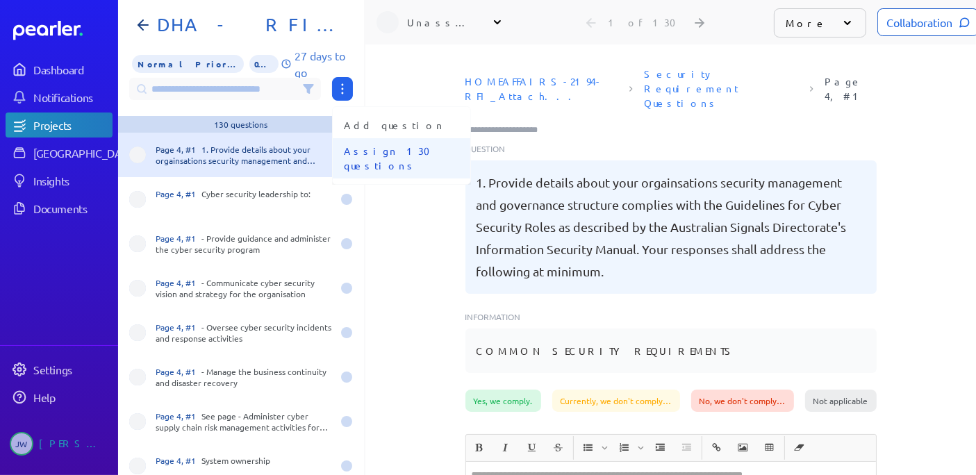
click at [383, 151] on span "Assign 130 questions" at bounding box center [401, 158] width 115 height 29
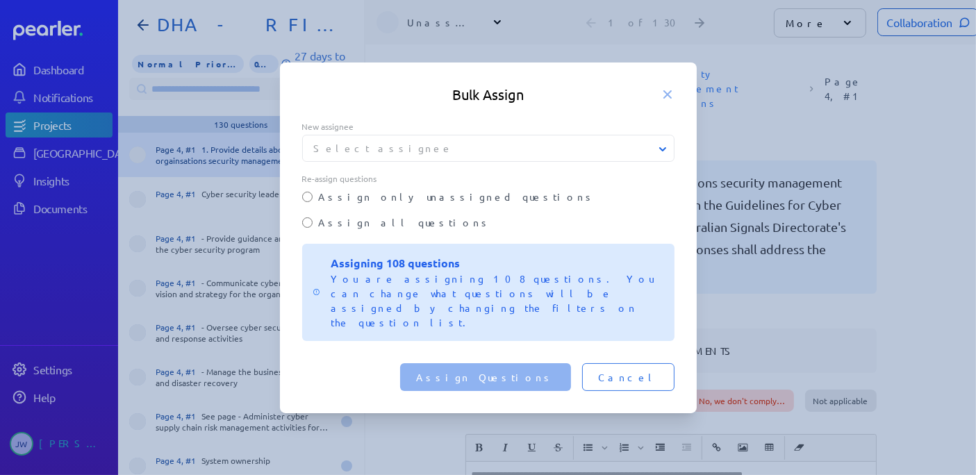
click at [344, 156] on button "Select assignee" at bounding box center [489, 148] width 372 height 15
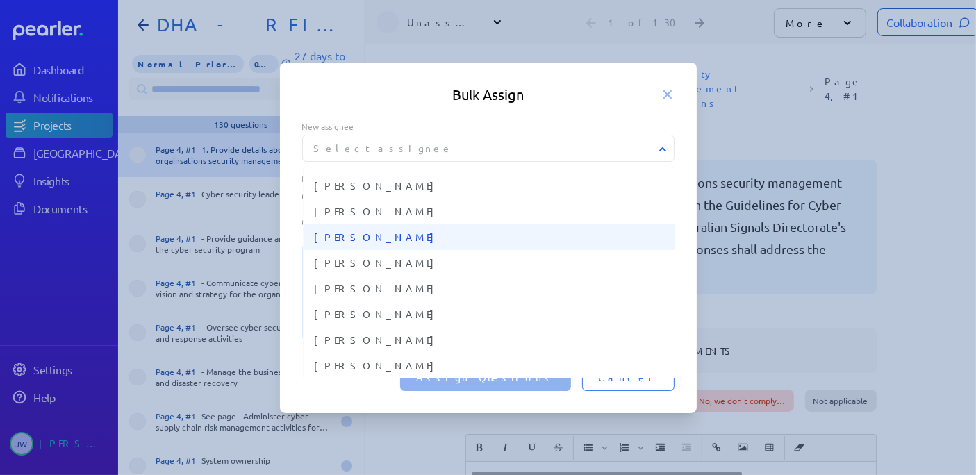
scroll to position [186, 0]
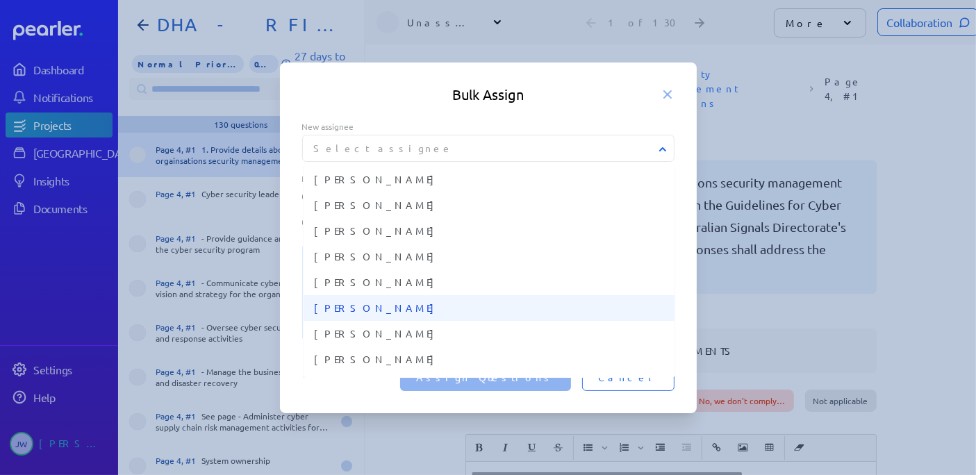
click at [359, 315] on span "Ryan Baird" at bounding box center [489, 308] width 349 height 15
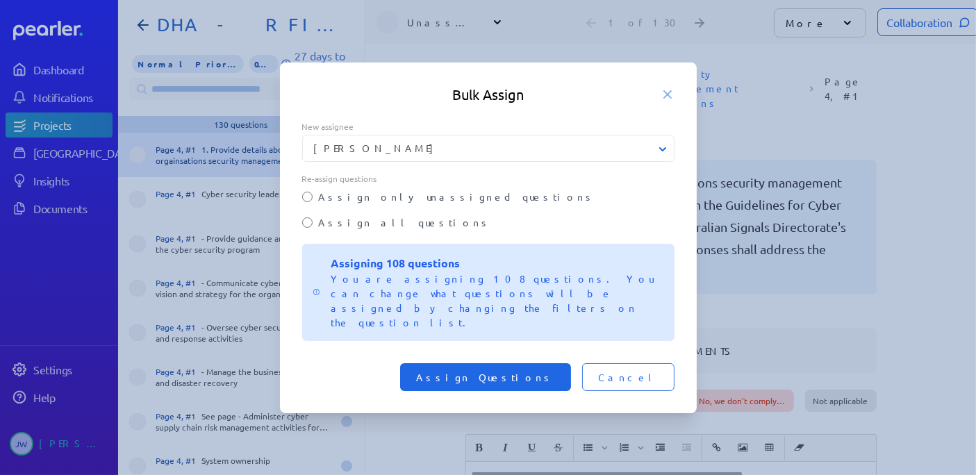
click at [537, 370] on span "Assign Questions" at bounding box center [485, 377] width 137 height 14
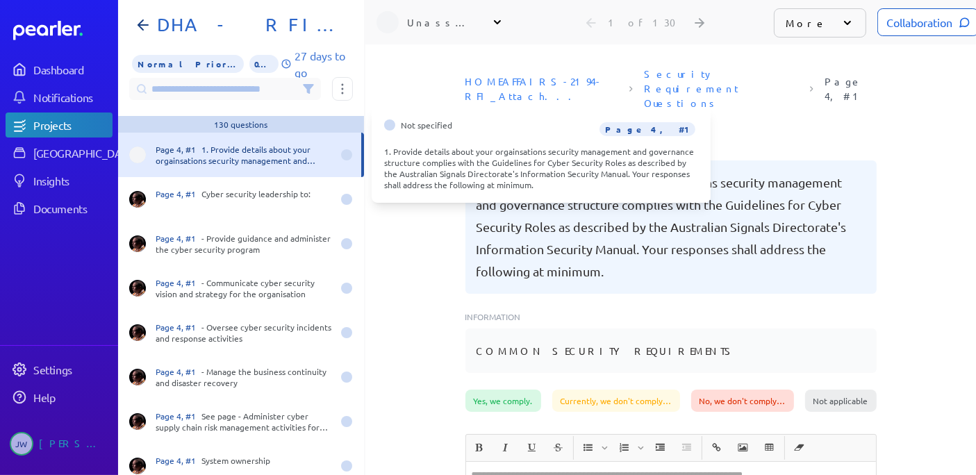
click at [137, 153] on span at bounding box center [137, 155] width 17 height 17
click at [259, 147] on div "Page 4, #1 1. Provide details about your orgainsations security management and …" at bounding box center [244, 155] width 176 height 22
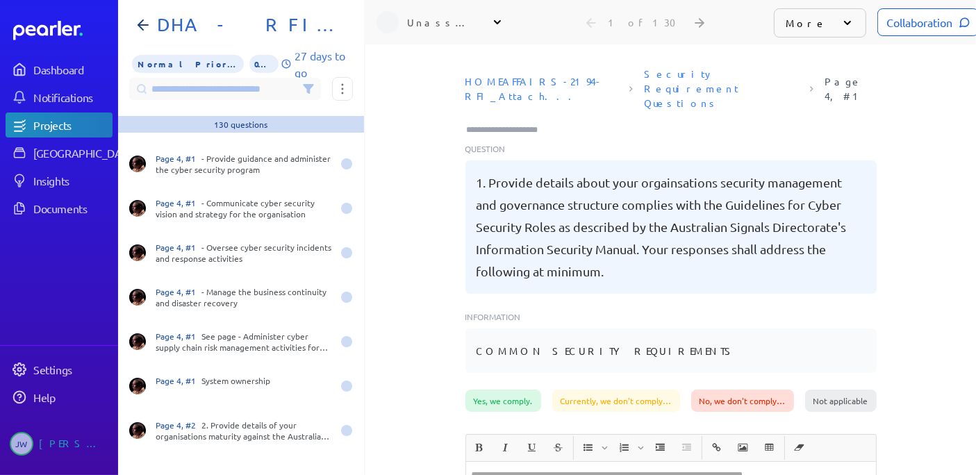
scroll to position [0, 0]
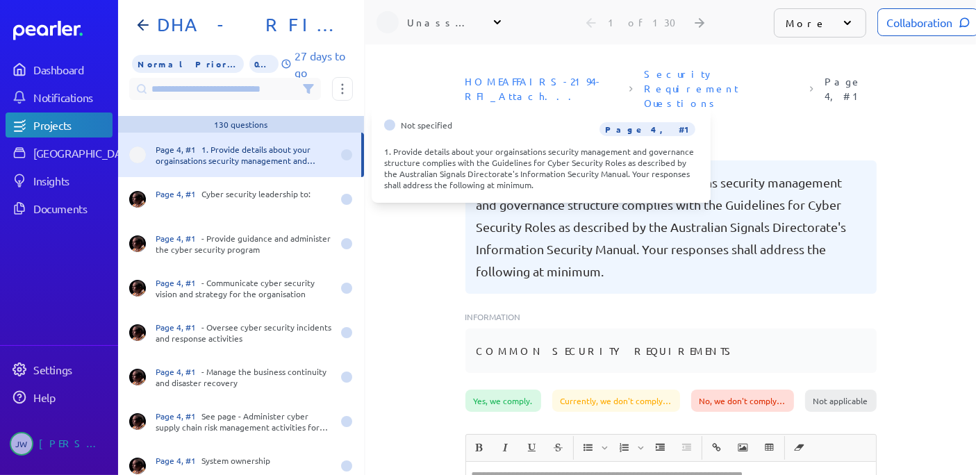
click at [140, 156] on span at bounding box center [137, 155] width 17 height 17
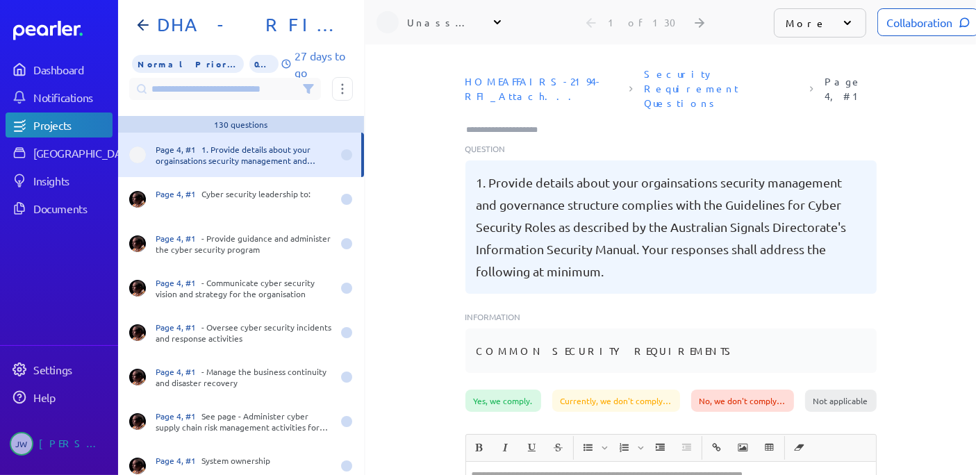
click at [496, 19] on icon at bounding box center [497, 22] width 14 height 14
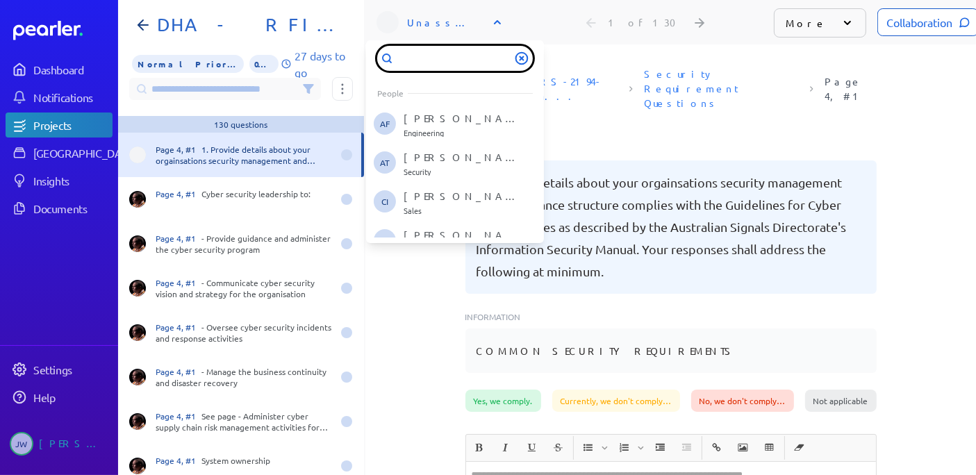
click at [413, 58] on input "text" at bounding box center [455, 58] width 156 height 25
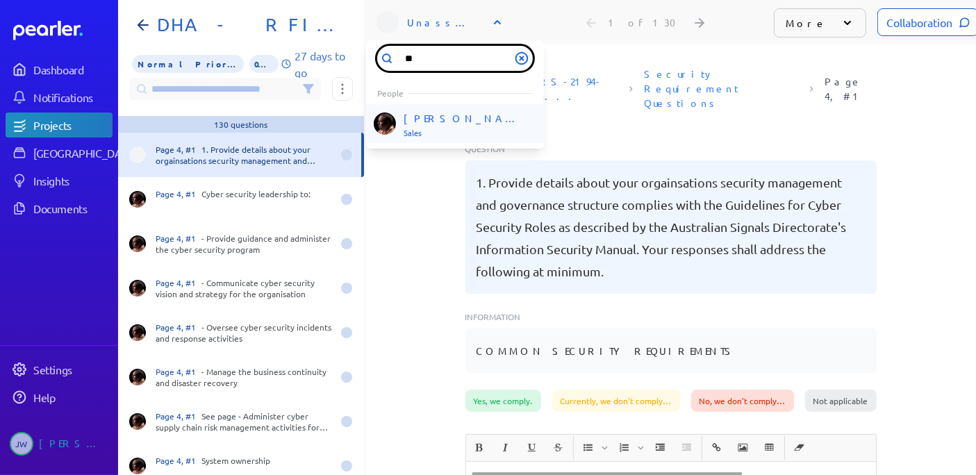
type input "**"
click at [421, 117] on p "Ryan Baird" at bounding box center [460, 119] width 115 height 14
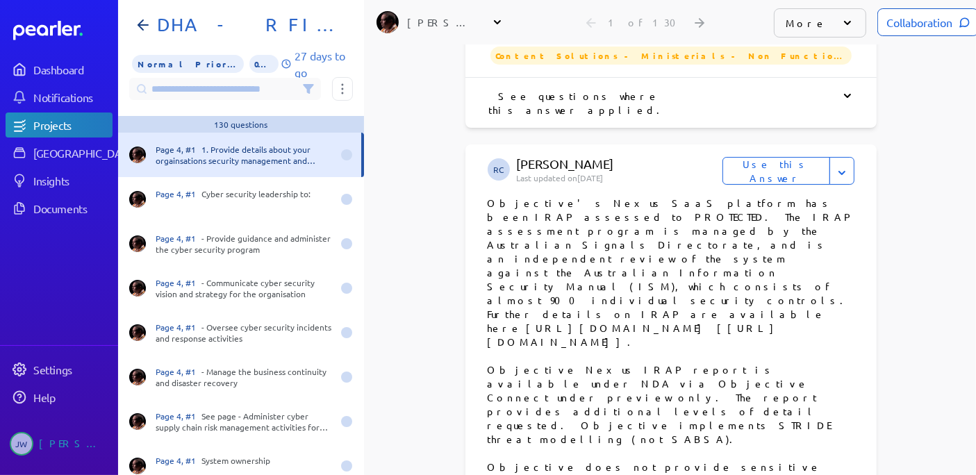
scroll to position [4722, 0]
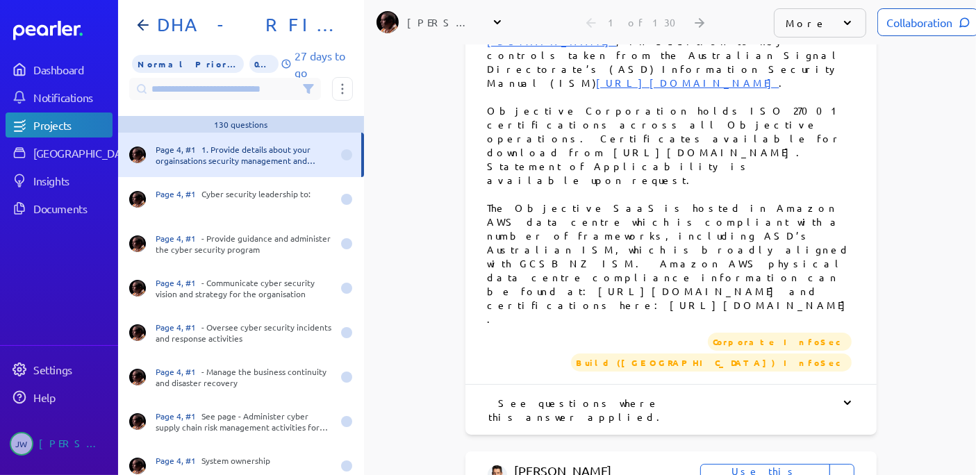
click at [69, 127] on div "Projects" at bounding box center [72, 125] width 78 height 14
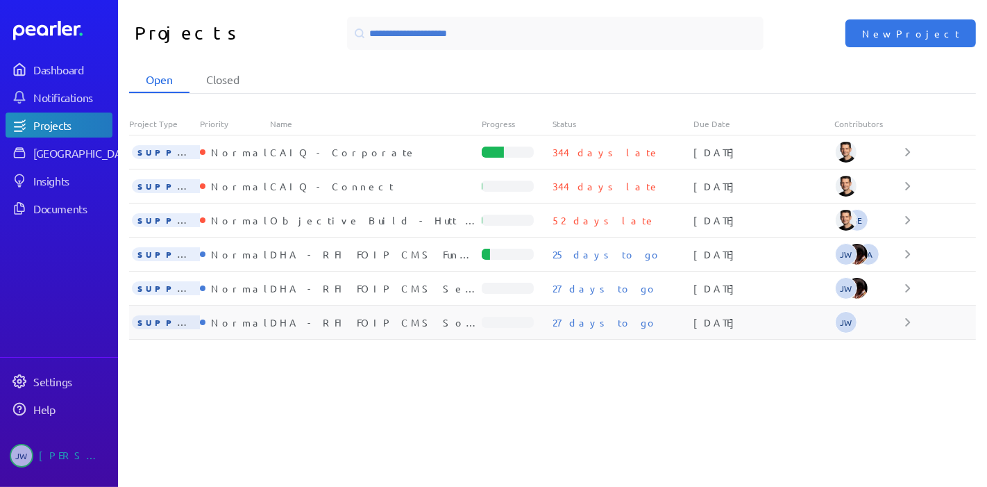
click at [185, 320] on div "SUPPLIER" at bounding box center [164, 322] width 71 height 15
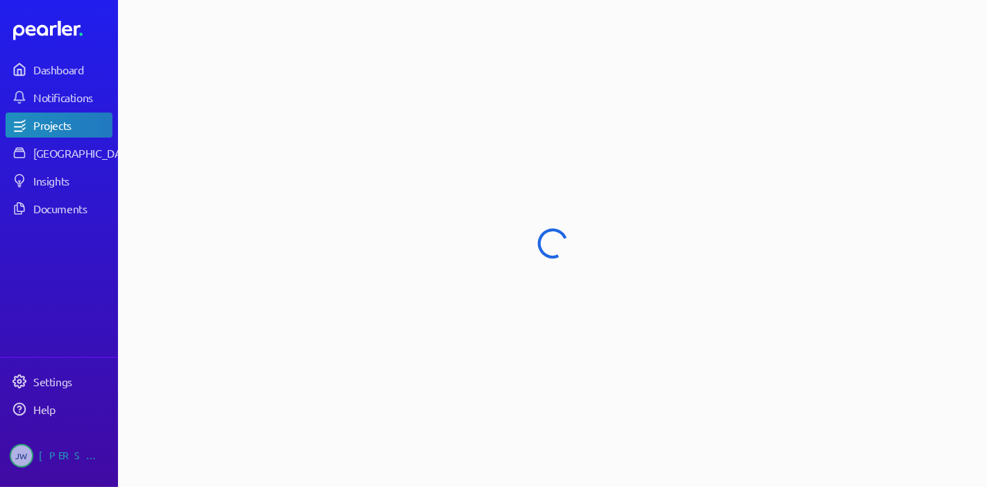
select select "**********"
select select "******"
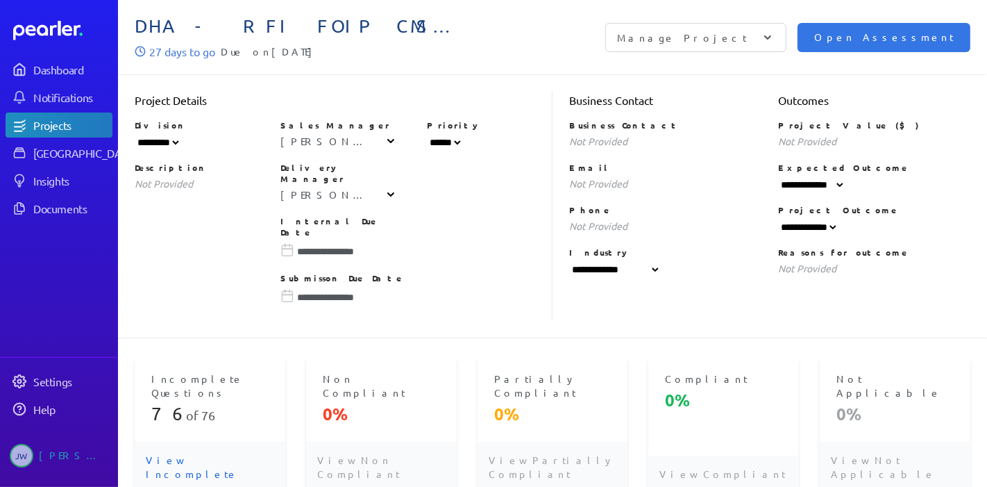
click at [178, 442] on p "View Incomplete" at bounding box center [210, 467] width 151 height 50
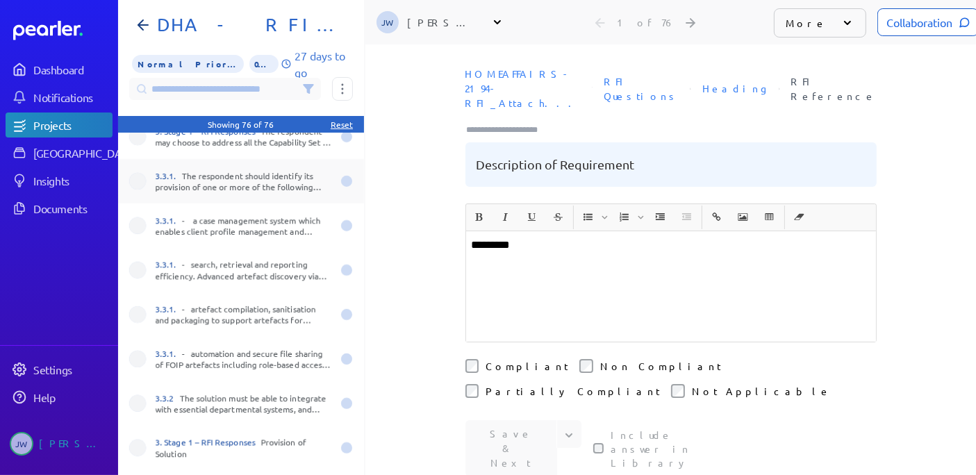
scroll to position [617, 0]
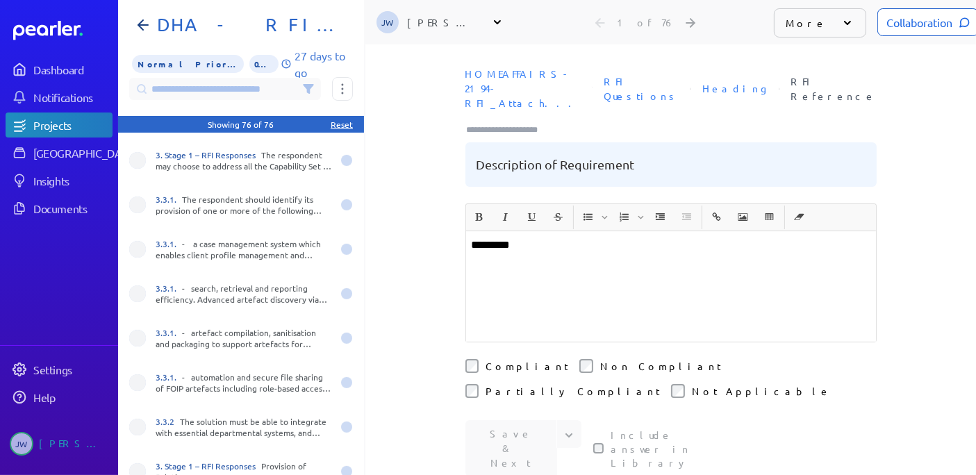
click at [349, 124] on div "Reset" at bounding box center [342, 124] width 22 height 11
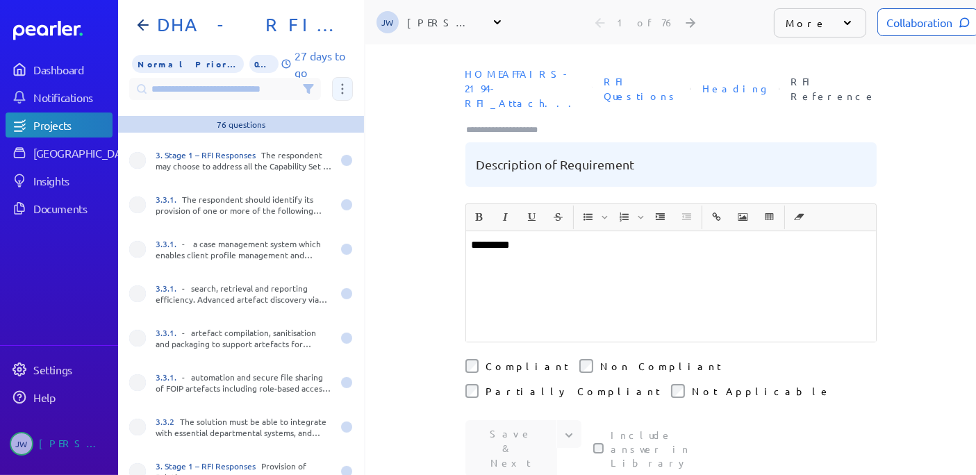
click at [337, 88] on button at bounding box center [342, 89] width 21 height 24
click at [345, 89] on button at bounding box center [342, 89] width 21 height 24
click at [437, 58] on div "**********" at bounding box center [670, 259] width 610 height 430
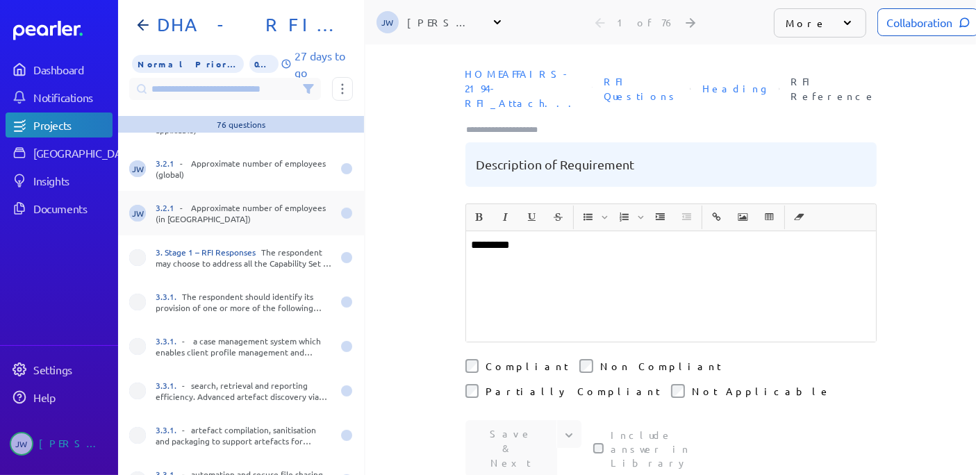
scroll to position [539, 0]
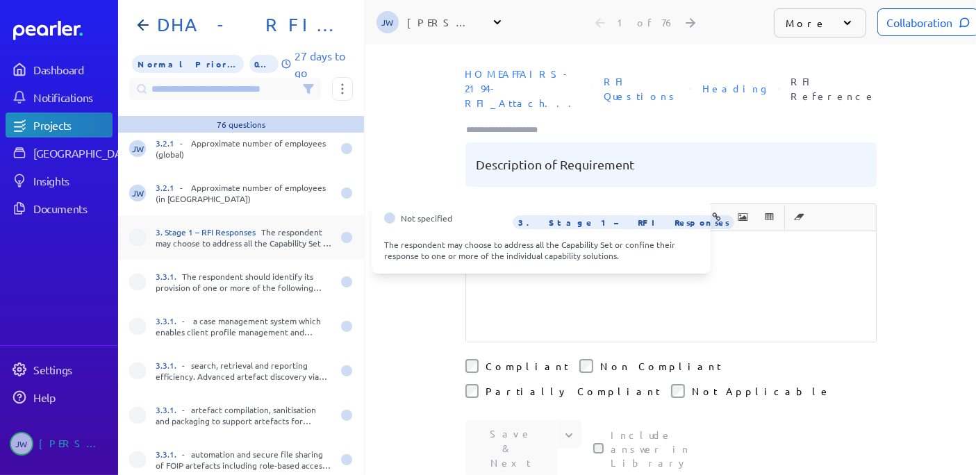
click at [137, 237] on span at bounding box center [137, 237] width 17 height 17
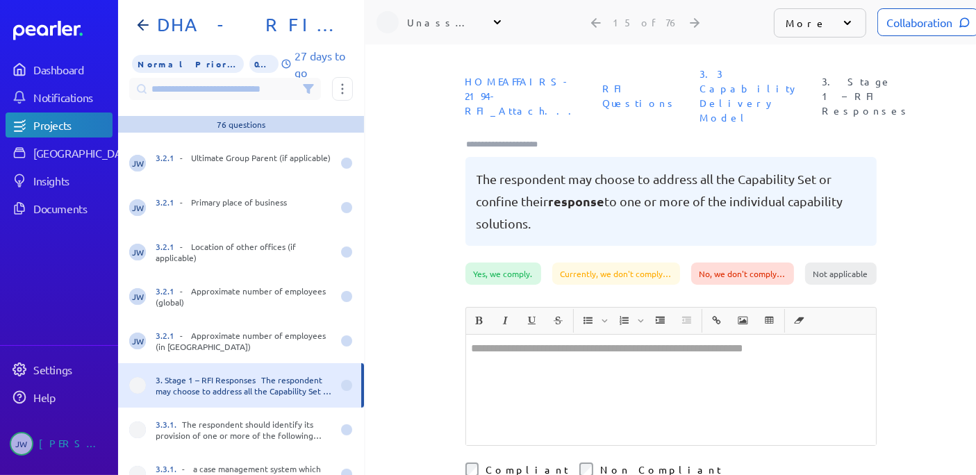
scroll to position [462, 0]
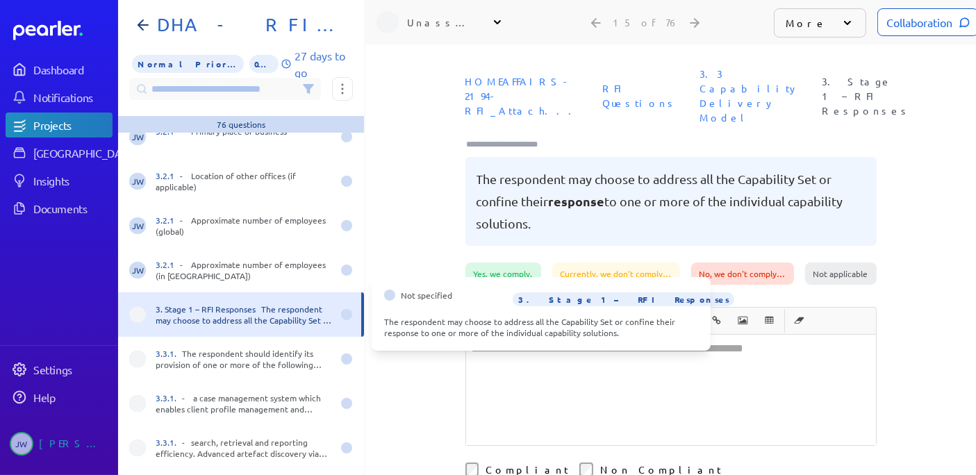
click at [341, 314] on div at bounding box center [346, 314] width 11 height 11
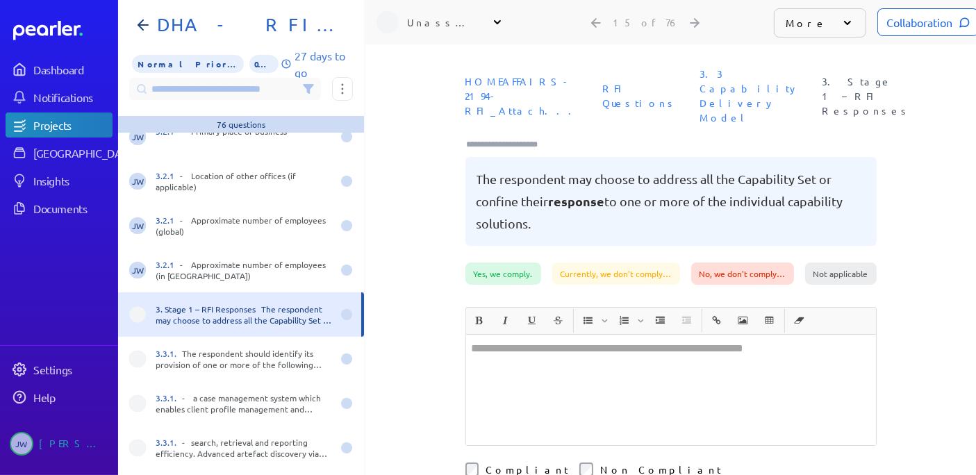
click at [137, 312] on span at bounding box center [137, 314] width 17 height 17
click at [419, 22] on div "Unassigned" at bounding box center [441, 22] width 69 height 14
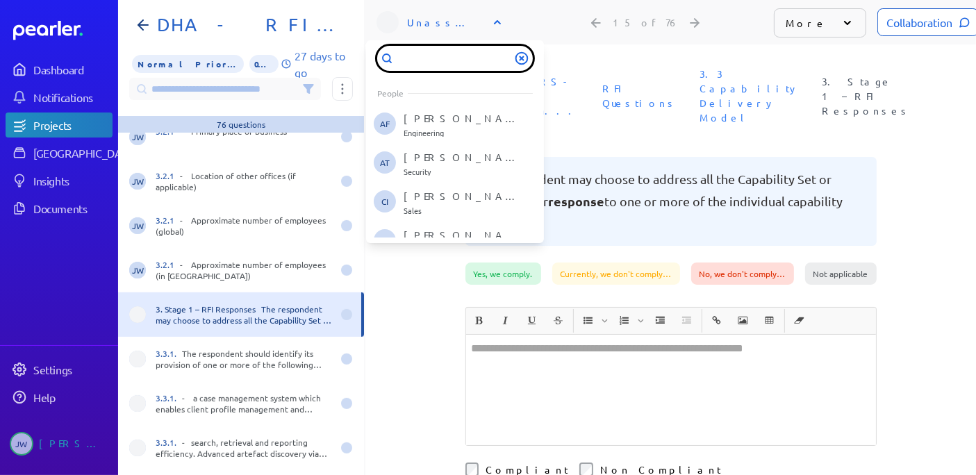
click at [415, 63] on input "text" at bounding box center [455, 58] width 156 height 25
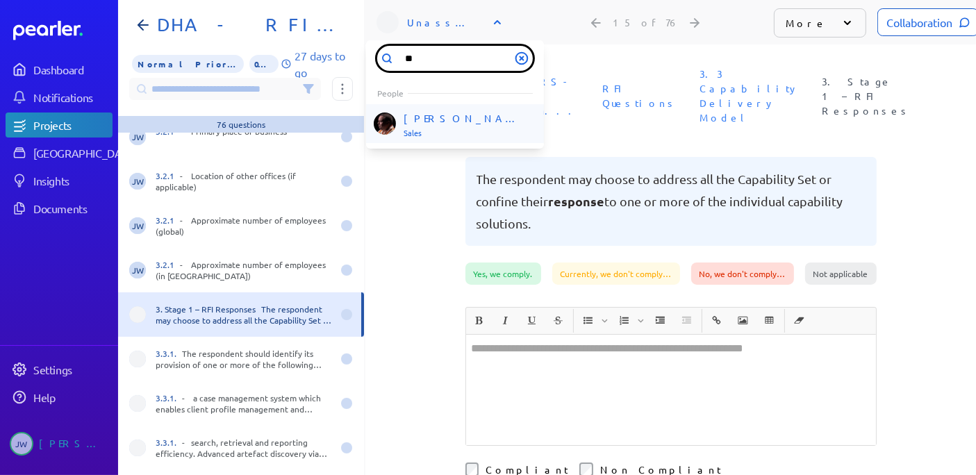
type input "**"
click at [418, 114] on p "Ryan Baird" at bounding box center [460, 119] width 115 height 14
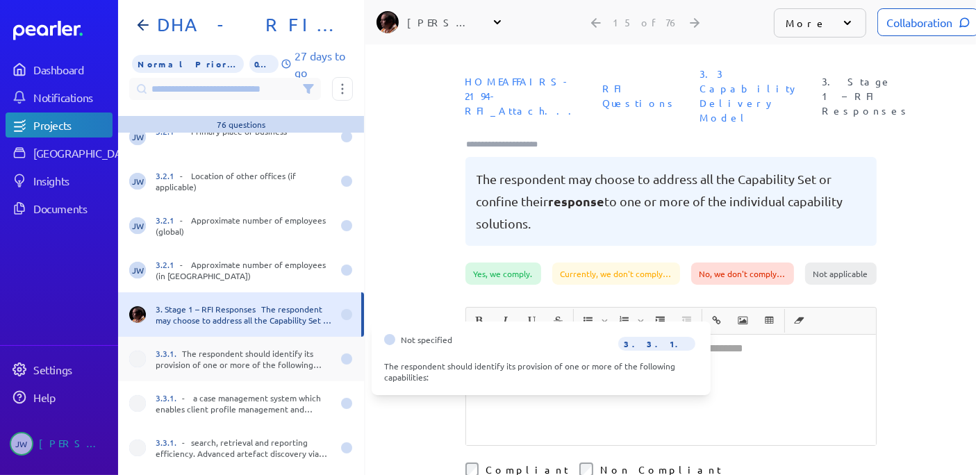
click at [136, 357] on span at bounding box center [137, 359] width 17 height 17
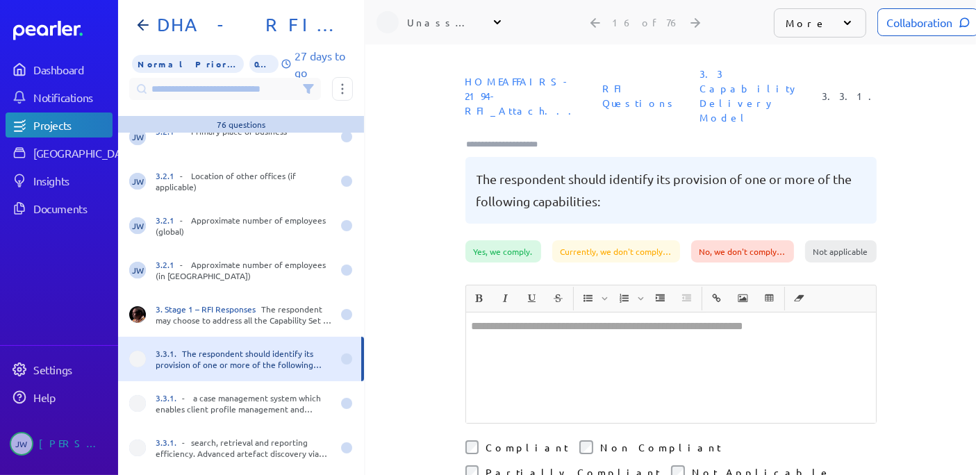
click at [438, 19] on div "Unassigned" at bounding box center [441, 22] width 69 height 14
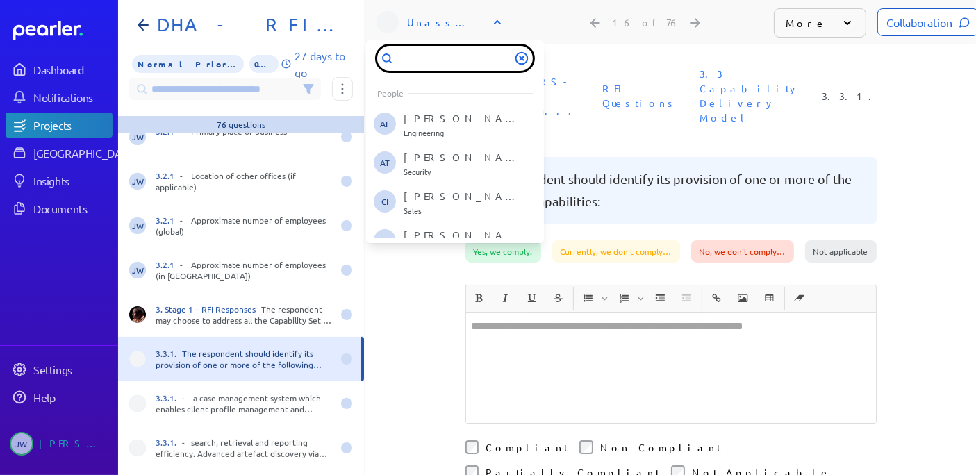
click at [410, 53] on input "text" at bounding box center [455, 58] width 156 height 25
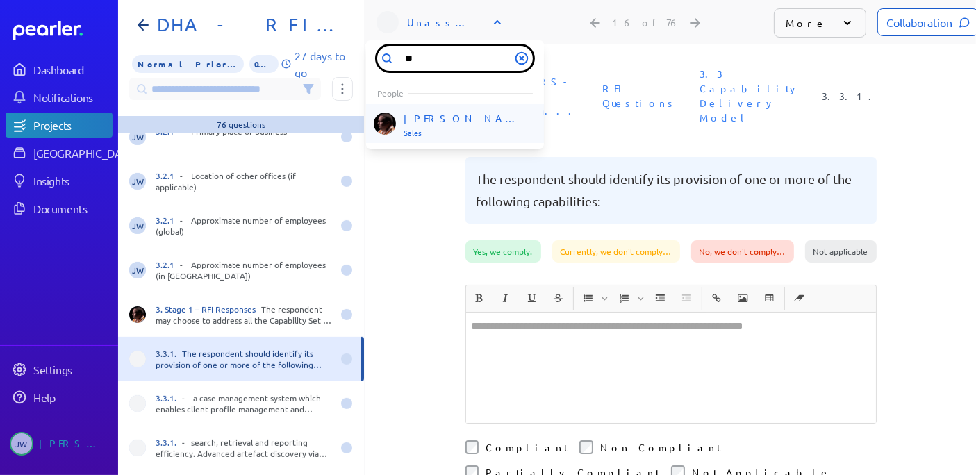
type input "**"
click at [425, 122] on p "Ryan Baird" at bounding box center [460, 119] width 115 height 14
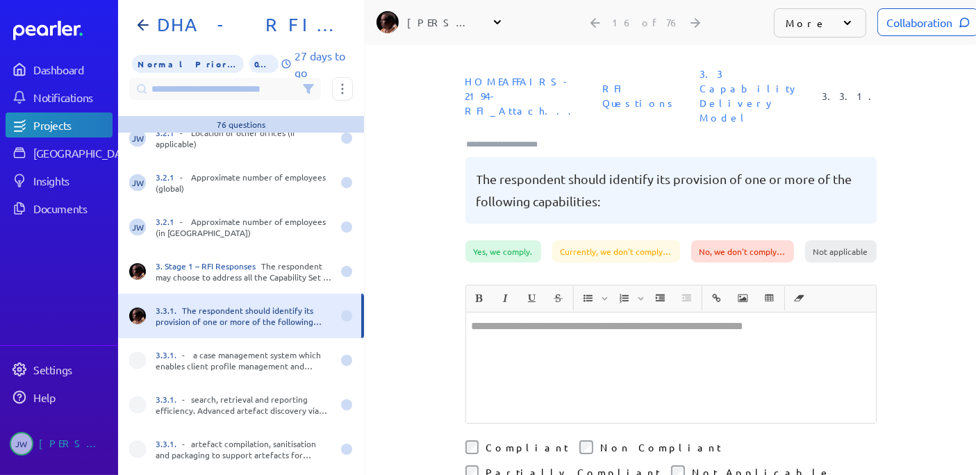
scroll to position [539, 0]
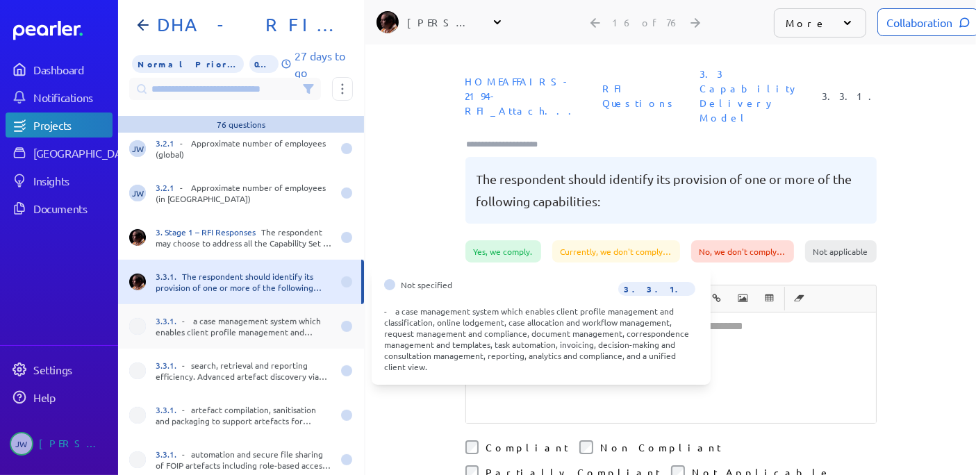
click at [139, 326] on span at bounding box center [137, 326] width 17 height 17
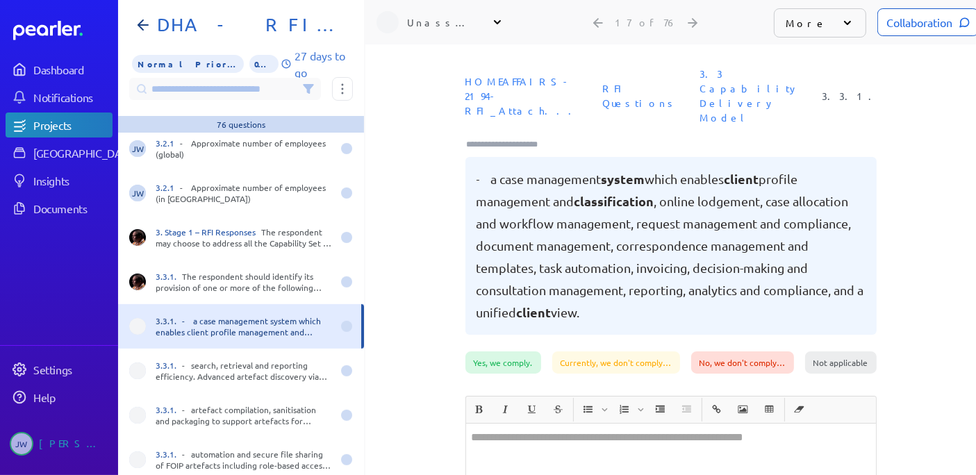
click at [412, 22] on div "Unassigned" at bounding box center [441, 22] width 69 height 14
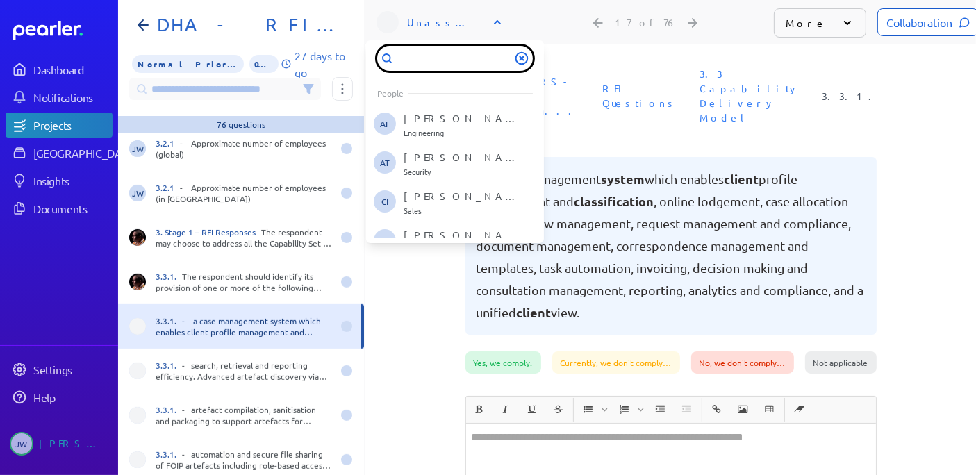
click at [417, 58] on input "text" at bounding box center [455, 58] width 156 height 25
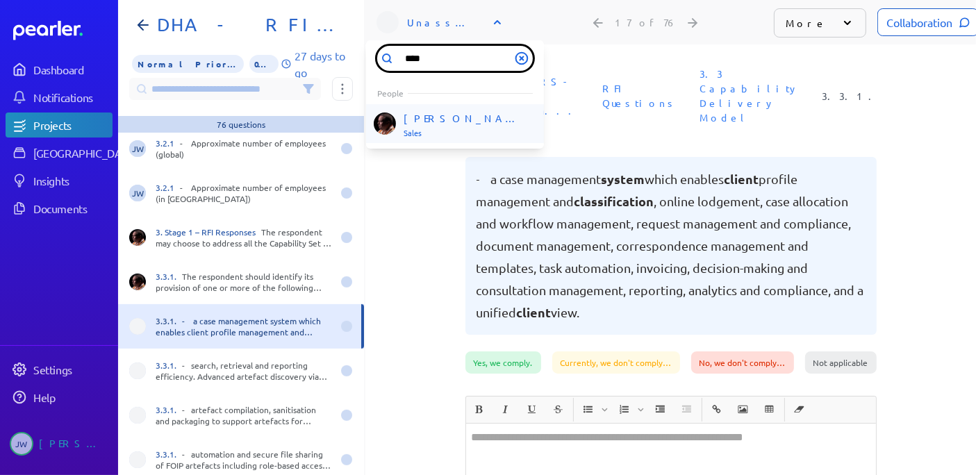
type input "****"
click at [420, 122] on p "Ryan Baird" at bounding box center [460, 119] width 115 height 14
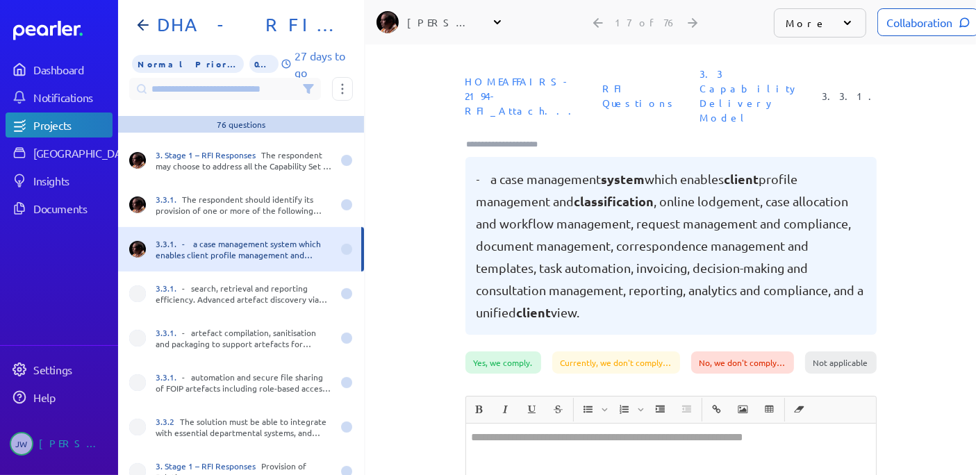
scroll to position [694, 0]
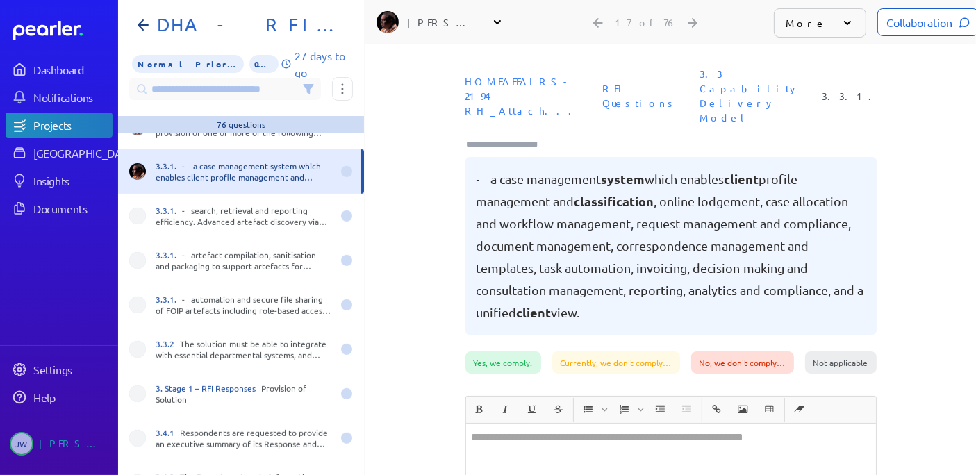
click at [310, 89] on icon at bounding box center [307, 89] width 9 height 8
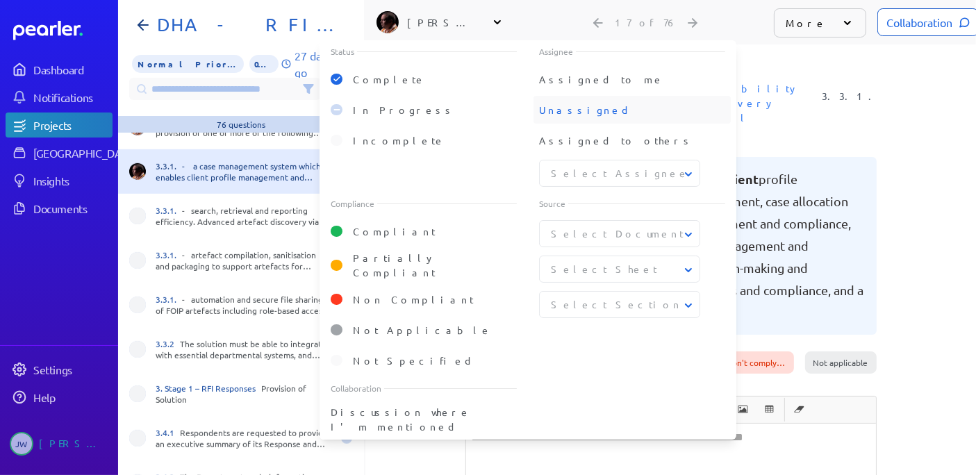
click at [567, 108] on span "Unassigned" at bounding box center [585, 109] width 92 height 12
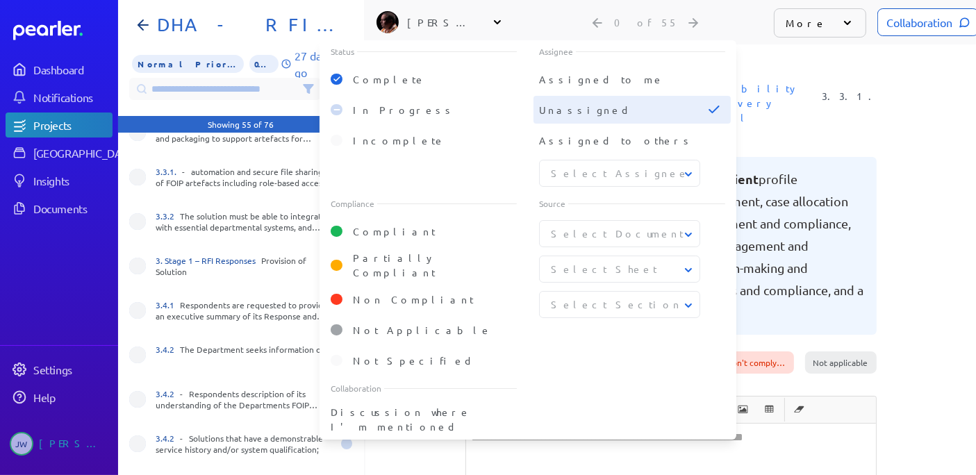
scroll to position [0, 0]
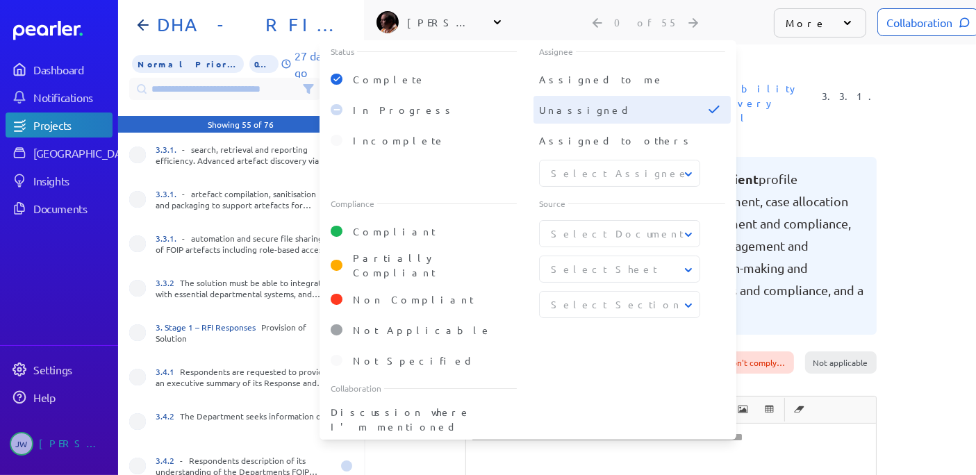
click at [357, 9] on nav "DHA - RFI FOIP CMS Solution Information Normal Priority 0% 27 days to go Status…" at bounding box center [241, 237] width 246 height 475
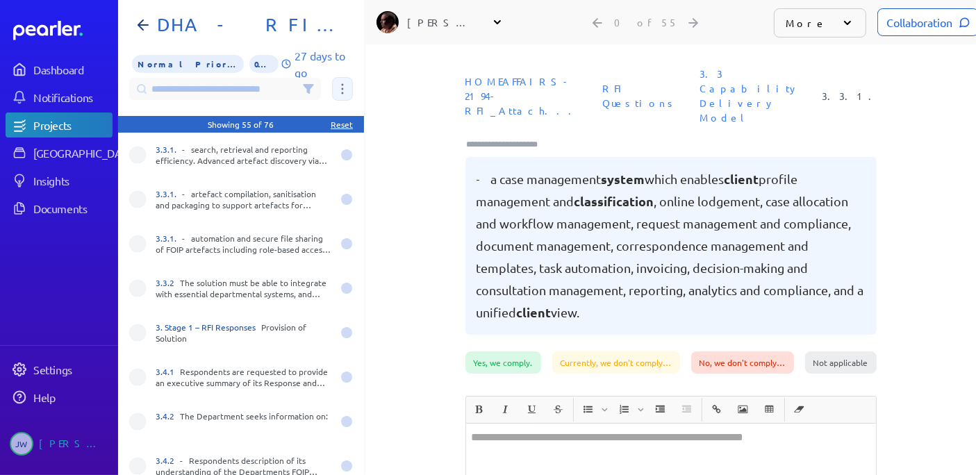
click at [342, 87] on icon at bounding box center [342, 88] width 3 height 11
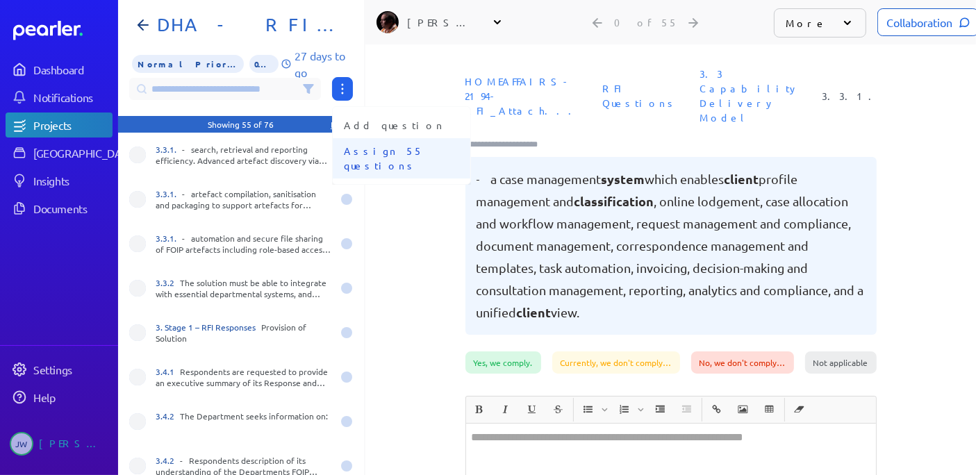
click at [380, 153] on span "Assign 55 questions" at bounding box center [401, 158] width 115 height 29
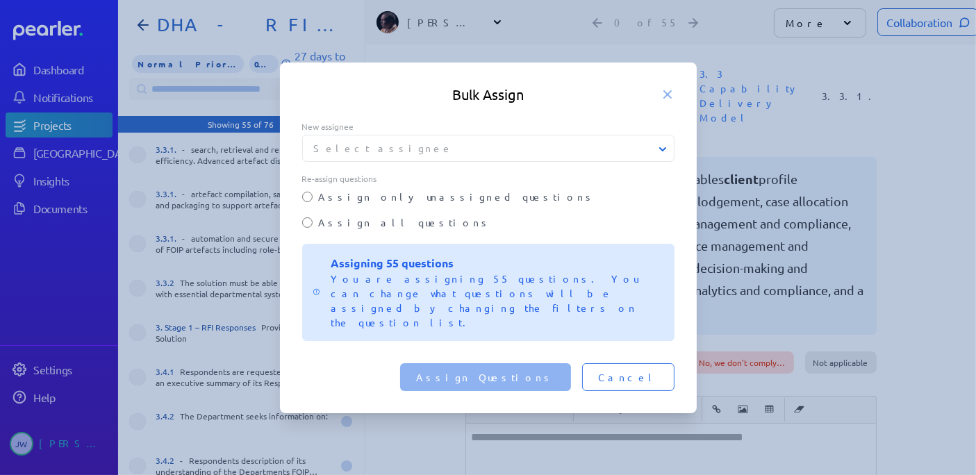
click at [341, 156] on button "Select assignee" at bounding box center [489, 148] width 372 height 15
click at [339, 156] on button "Select assignee" at bounding box center [489, 148] width 372 height 15
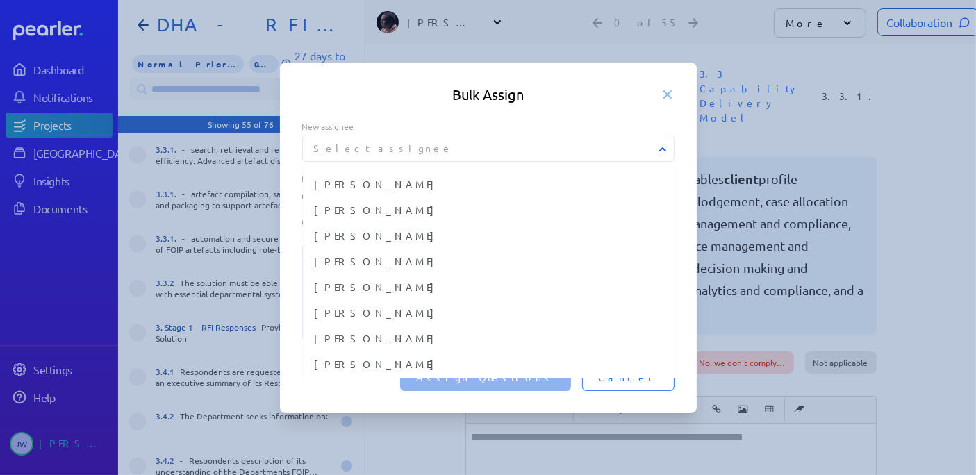
scroll to position [184, 0]
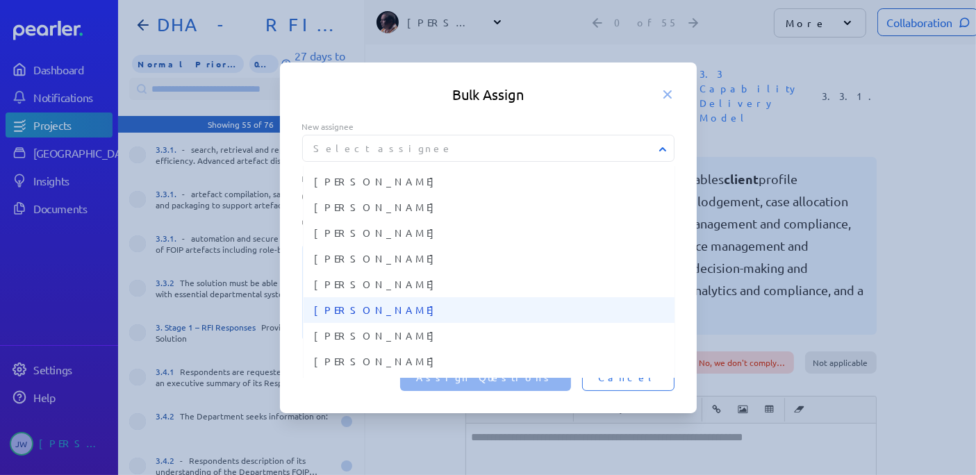
click at [324, 317] on span "Ryan Baird" at bounding box center [489, 310] width 349 height 15
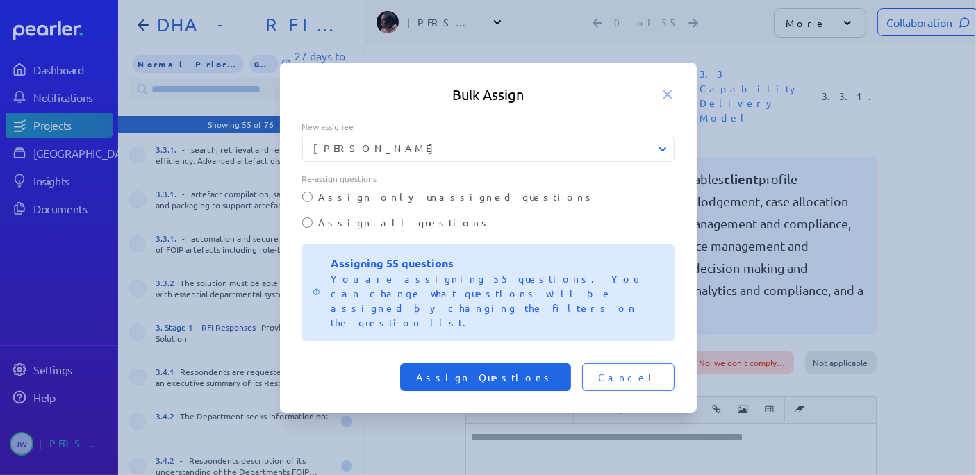
click at [554, 370] on span "Assign Questions" at bounding box center [485, 377] width 137 height 14
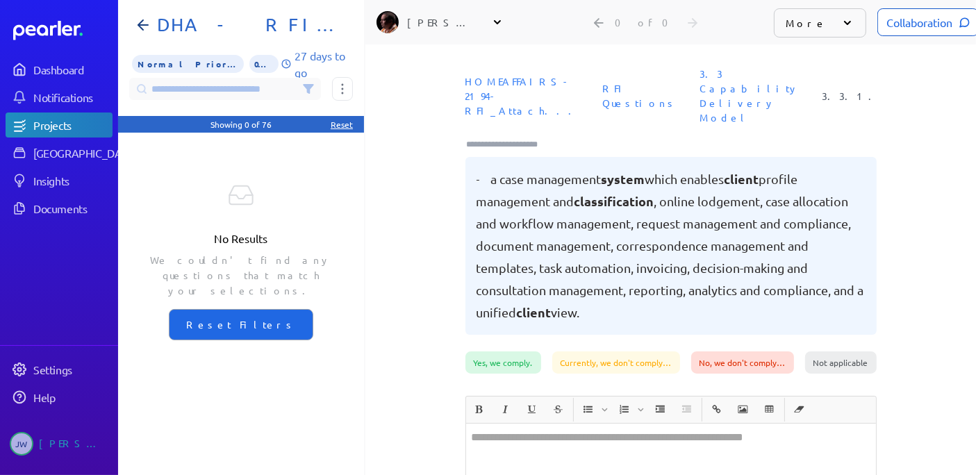
click at [344, 124] on div "Reset" at bounding box center [342, 124] width 22 height 11
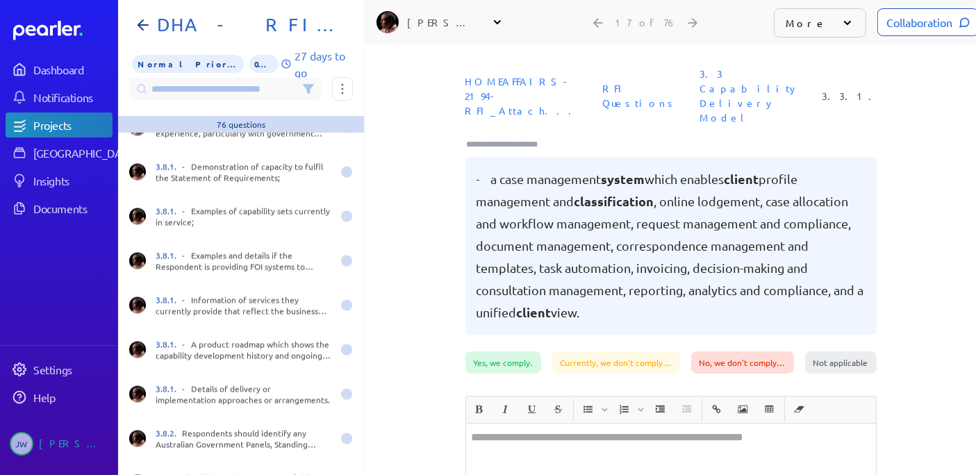
scroll to position [0, 0]
